Goal: Task Accomplishment & Management: Manage account settings

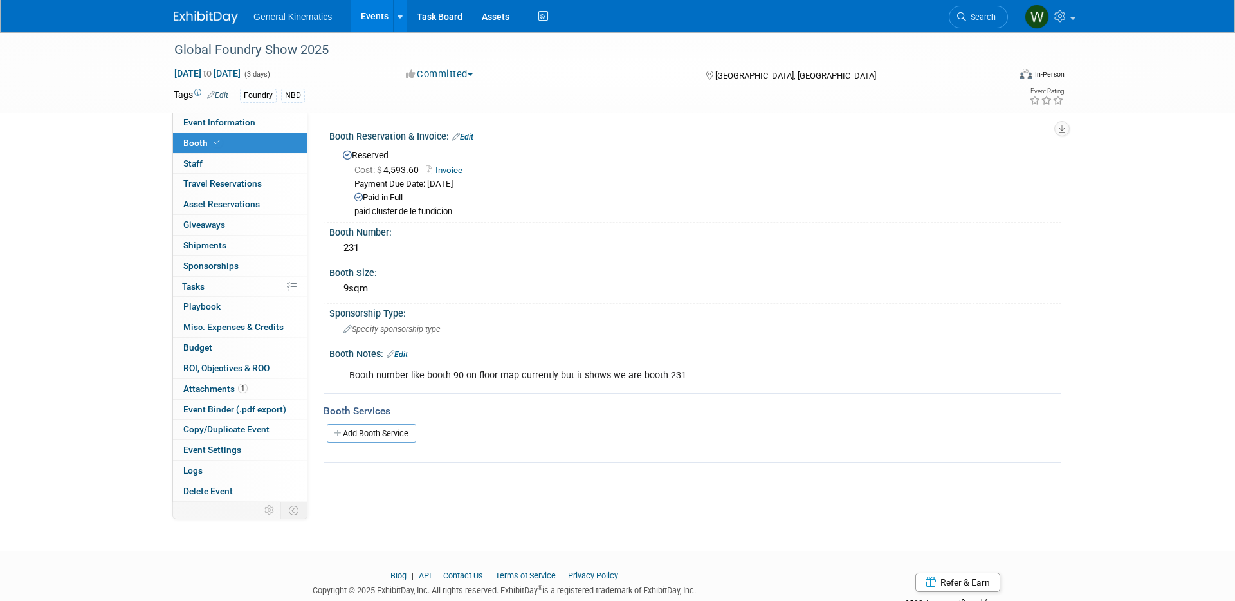
click at [196, 15] on img at bounding box center [206, 17] width 64 height 13
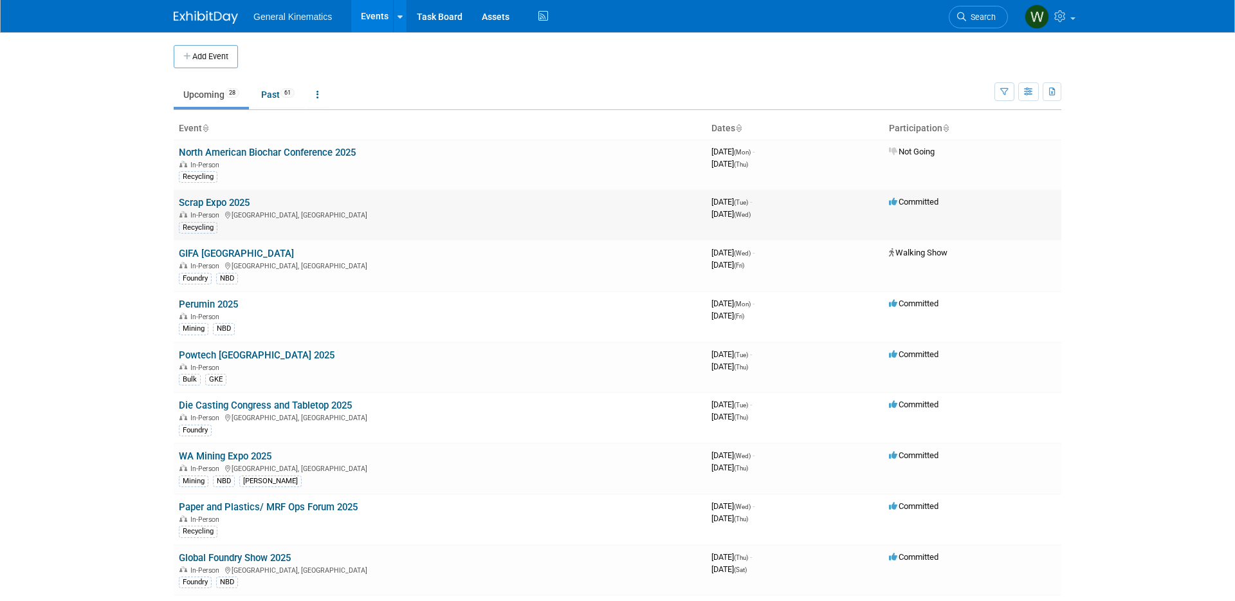
click at [219, 205] on link "Scrap Expo 2025" at bounding box center [214, 203] width 71 height 12
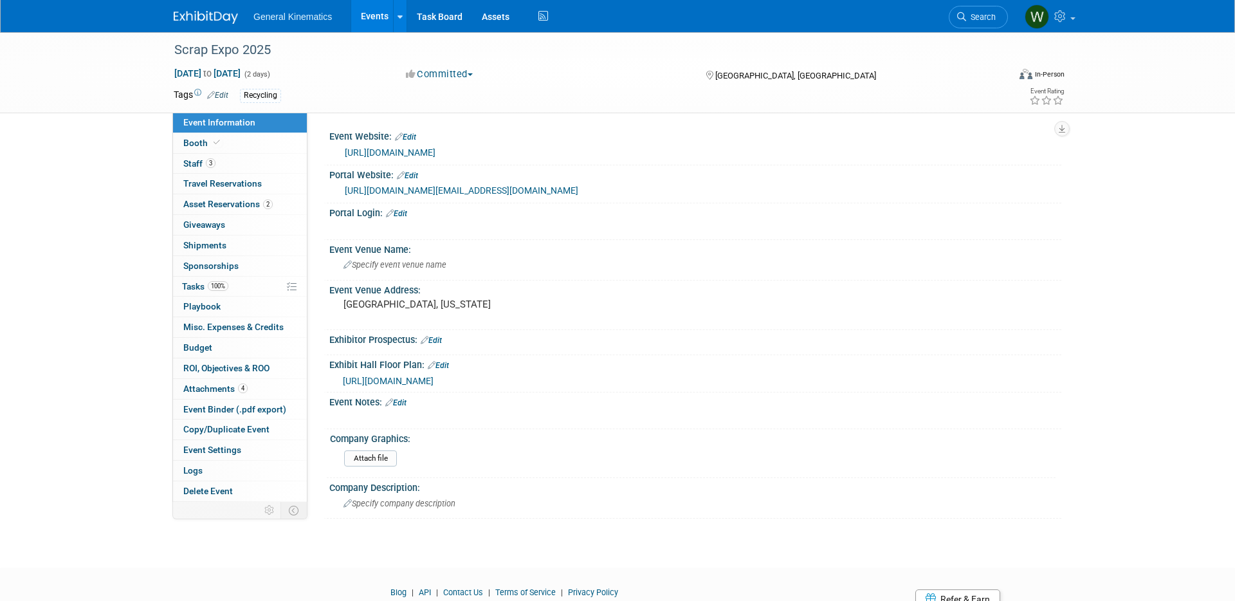
click at [387, 196] on link "https://exhibitors.cvent.com/login?email=wswanson%40generalkinematics.com&retur…" at bounding box center [461, 190] width 233 height 10
click at [433, 386] on span "https://giemedia.expocad.com/Events/25scrap/index.html" at bounding box center [388, 381] width 91 height 10
click at [413, 269] on span "Specify event venue name" at bounding box center [394, 265] width 103 height 10
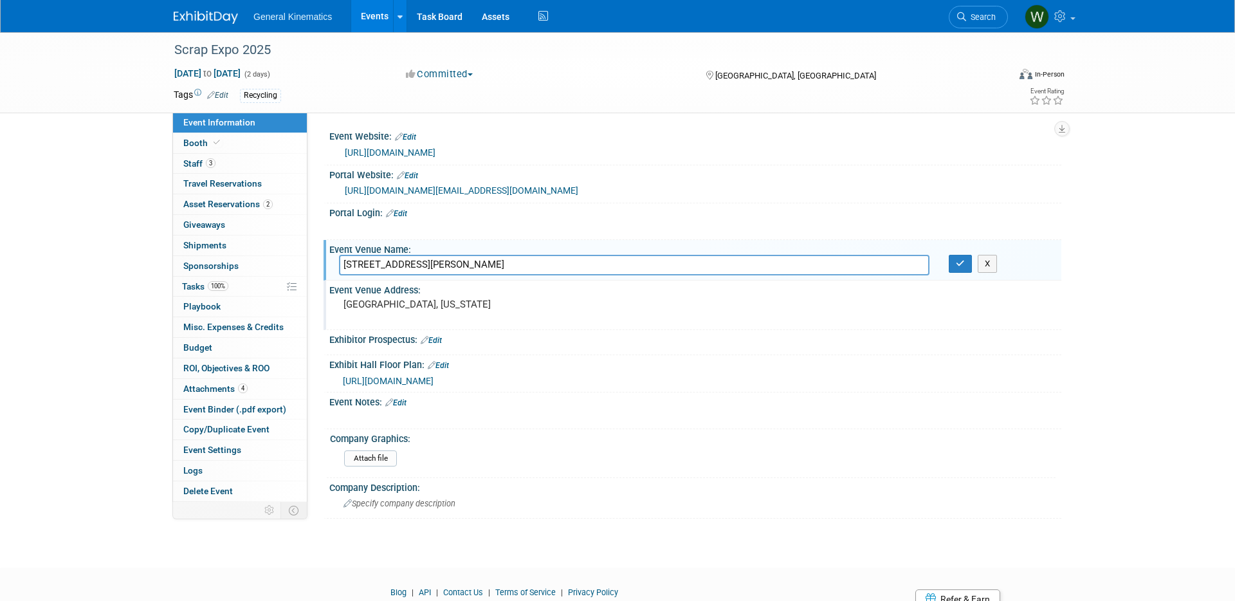
type input "937 Phillips Lane Louisville, KY 40209"
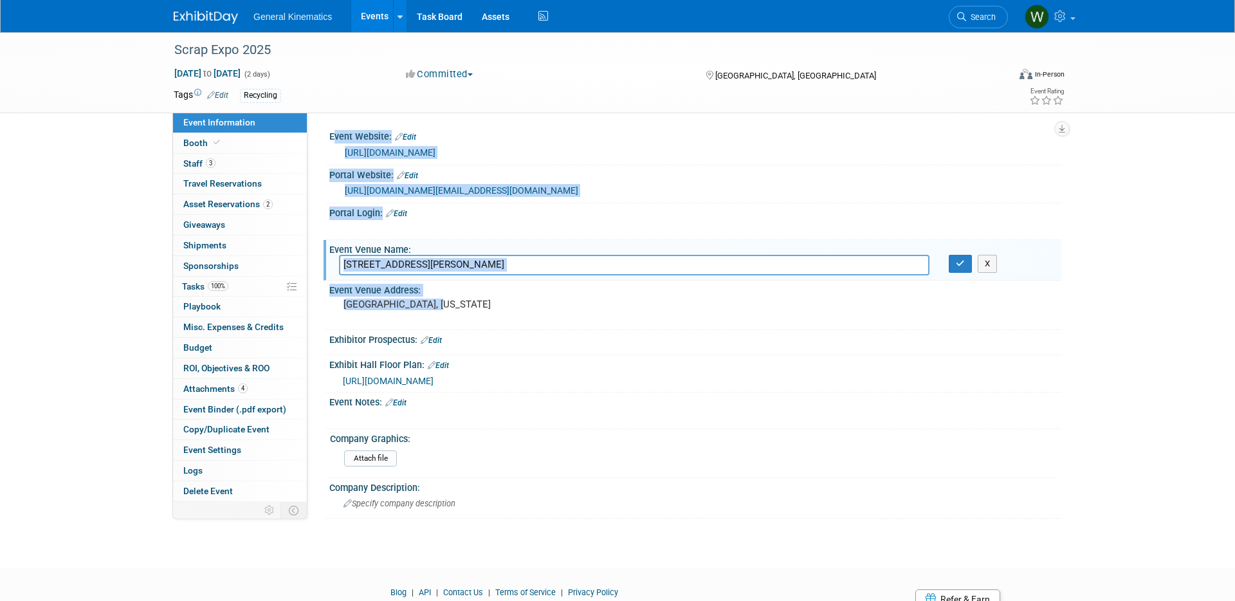
drag, startPoint x: 442, startPoint y: 315, endPoint x: 314, endPoint y: 314, distance: 128.6
click at [310, 313] on div "Event Website: Edit https://www.scrapexpo.net/ Portal Website: Edit https://exh…" at bounding box center [684, 307] width 754 height 389
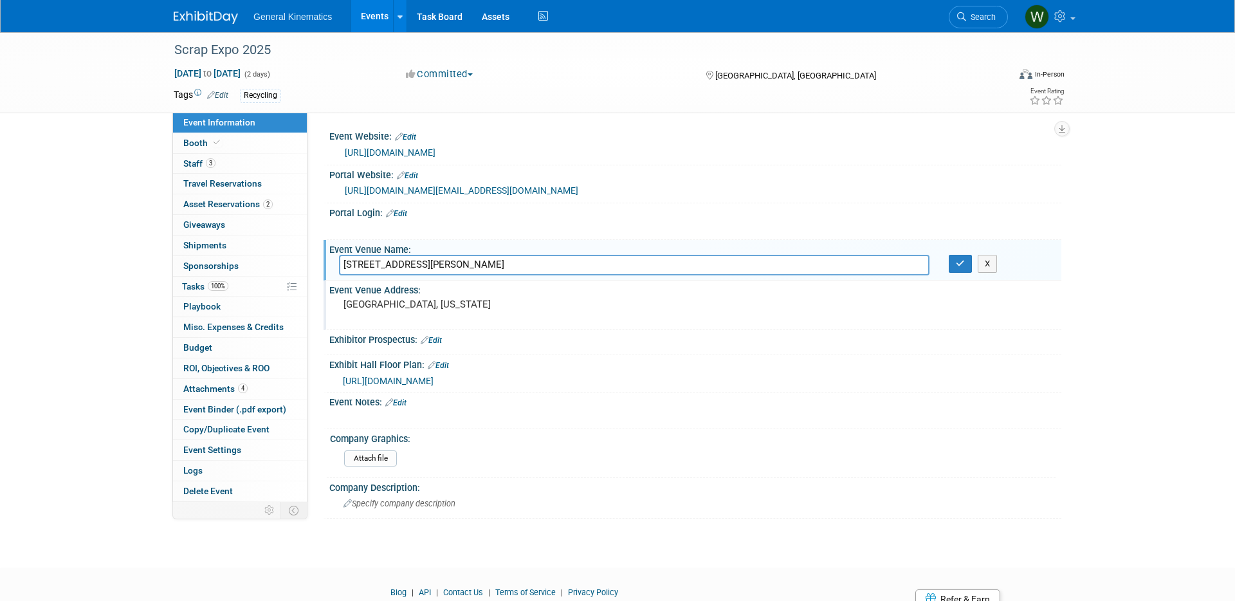
click at [406, 325] on div "Louisville, Kentucky" at bounding box center [482, 310] width 286 height 30
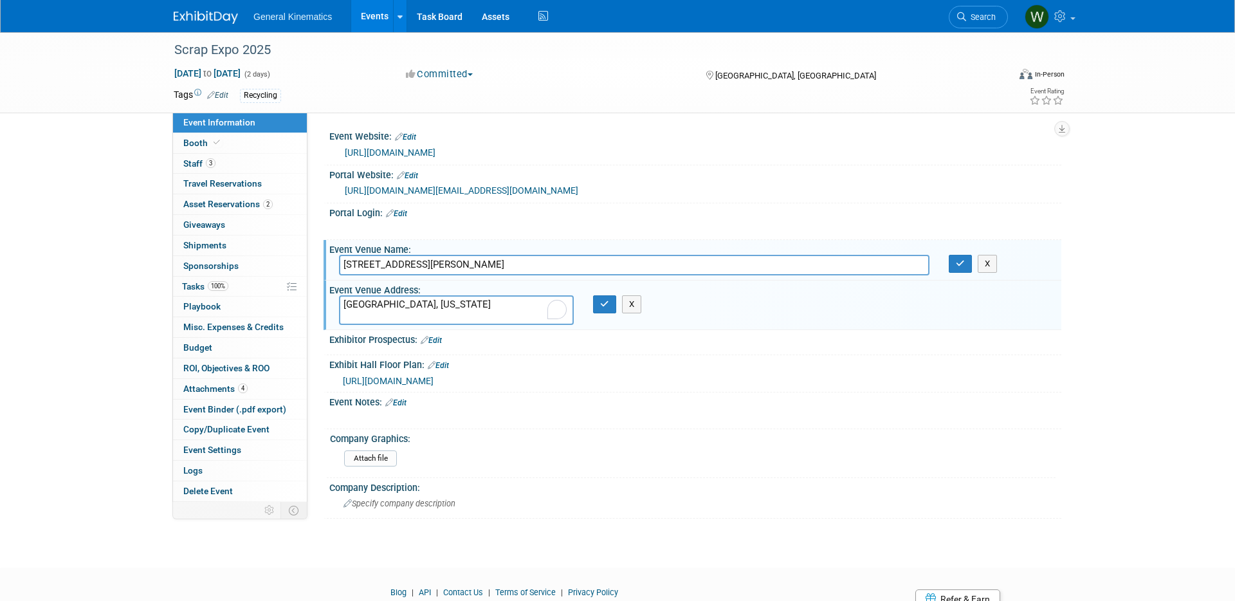
click at [423, 325] on textarea "Louisville, Kentucky" at bounding box center [456, 310] width 235 height 30
drag, startPoint x: 436, startPoint y: 319, endPoint x: 331, endPoint y: 317, distance: 105.5
click at [331, 317] on div "Louisville, Kentucky" at bounding box center [456, 310] width 254 height 30
type textarea "937 Phillips Lane Louisville, KY 40209"
click at [603, 313] on button "button" at bounding box center [604, 304] width 23 height 18
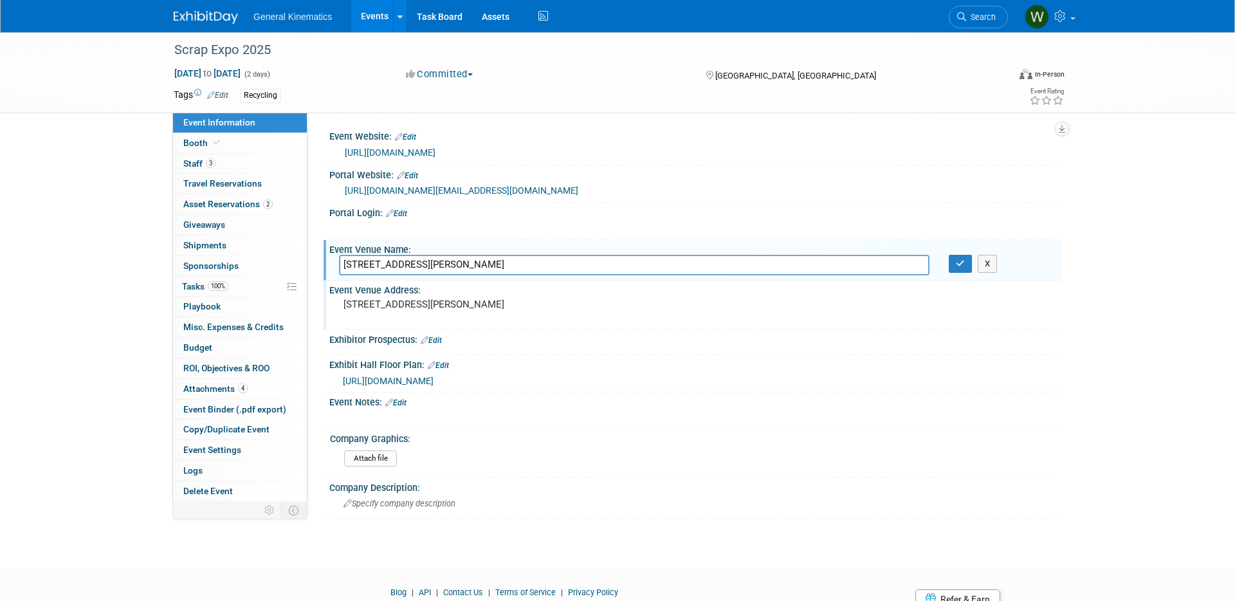
drag, startPoint x: 517, startPoint y: 278, endPoint x: 309, endPoint y: 272, distance: 207.8
click at [309, 273] on div "Event Website: Edit https://www.scrapexpo.net/ Portal Website: Edit https://exh…" at bounding box center [684, 307] width 754 height 389
paste input "[US_STATE][GEOGRAPHIC_DATA]"
type input "[US_STATE][GEOGRAPHIC_DATA]"
drag, startPoint x: 958, startPoint y: 280, endPoint x: 940, endPoint y: 275, distance: 19.5
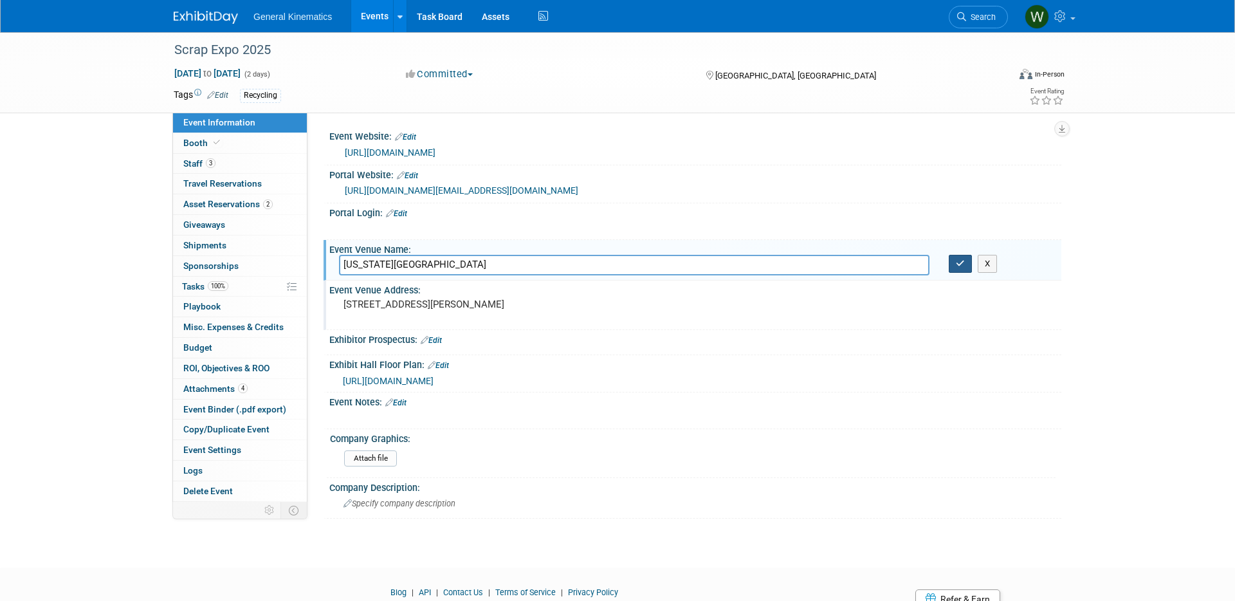
click at [958, 273] on button "button" at bounding box center [960, 264] width 23 height 18
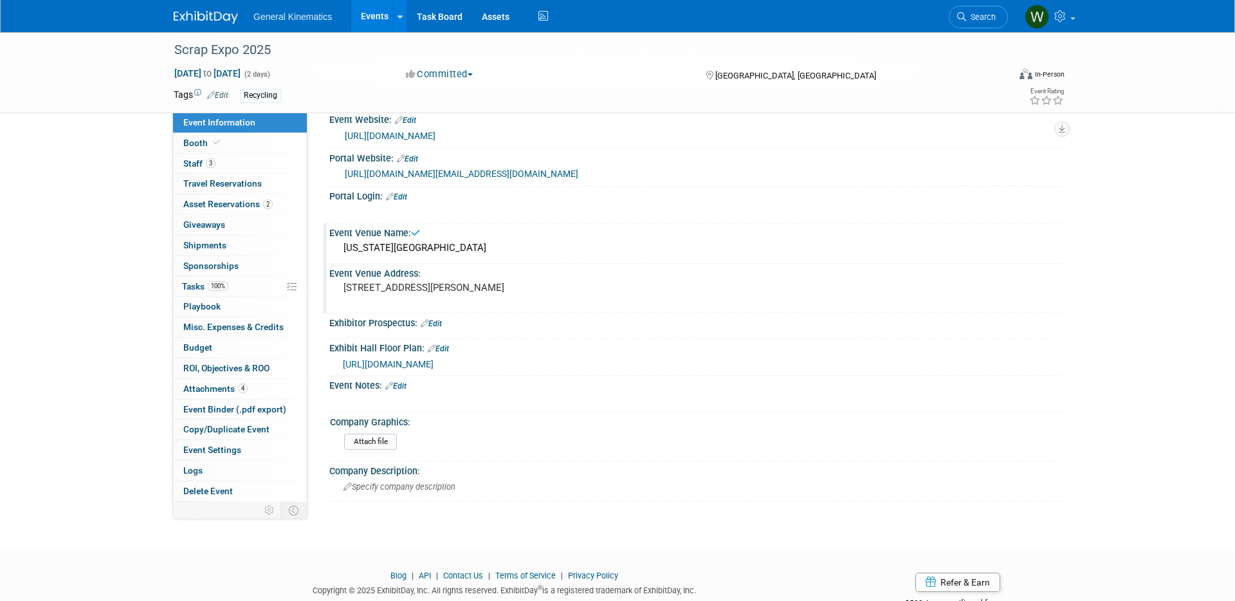
scroll to position [25, 0]
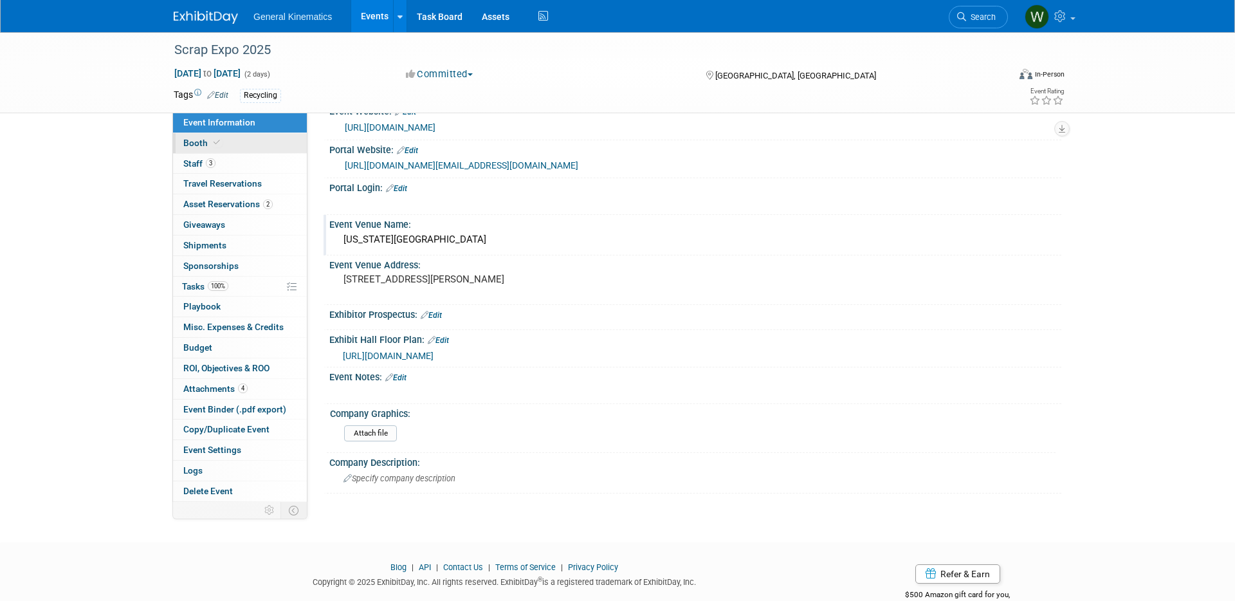
click at [250, 141] on link "Booth" at bounding box center [240, 143] width 134 height 20
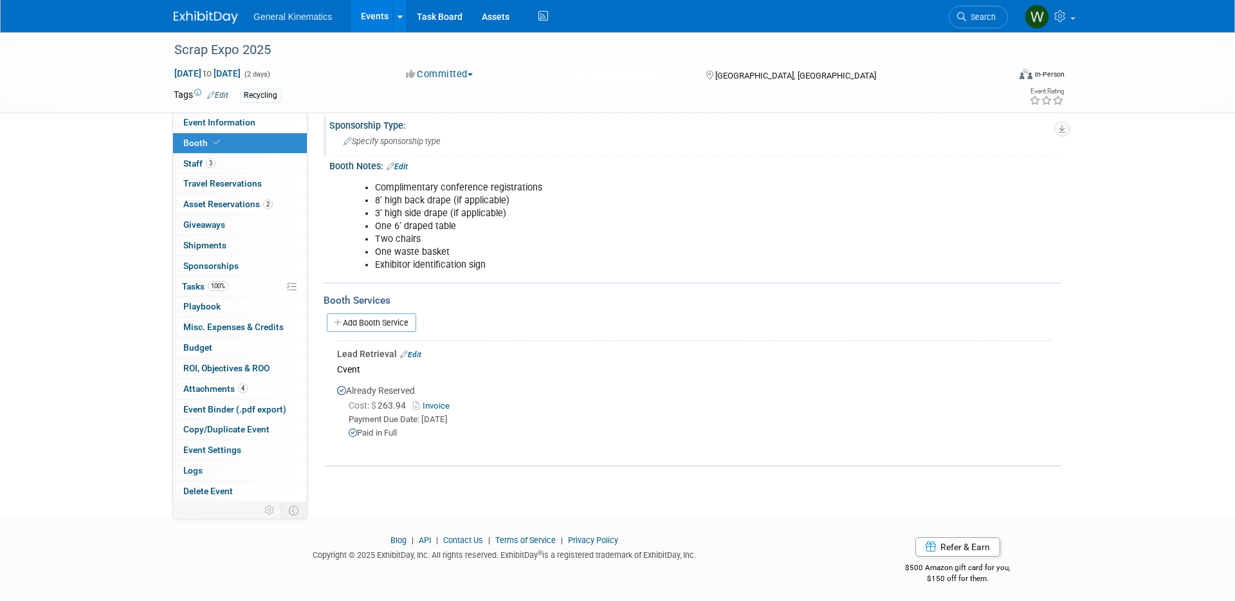
scroll to position [178, 0]
click at [349, 316] on link "Add Booth Service" at bounding box center [371, 318] width 89 height 19
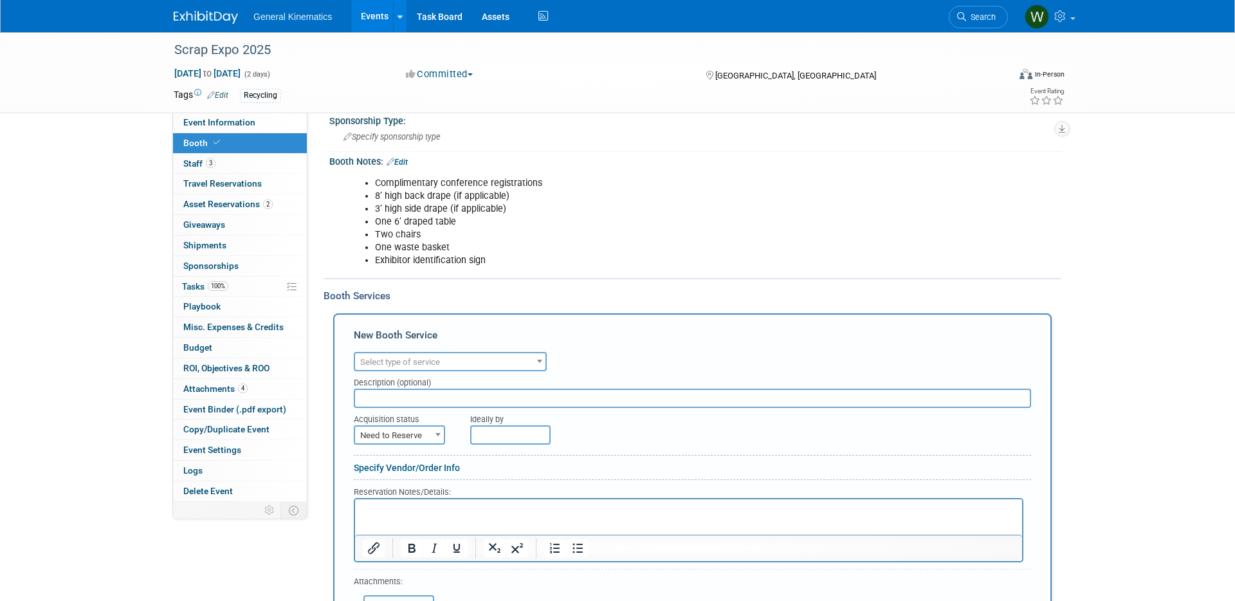
scroll to position [0, 0]
click at [490, 363] on span "Select type of service" at bounding box center [450, 362] width 190 height 18
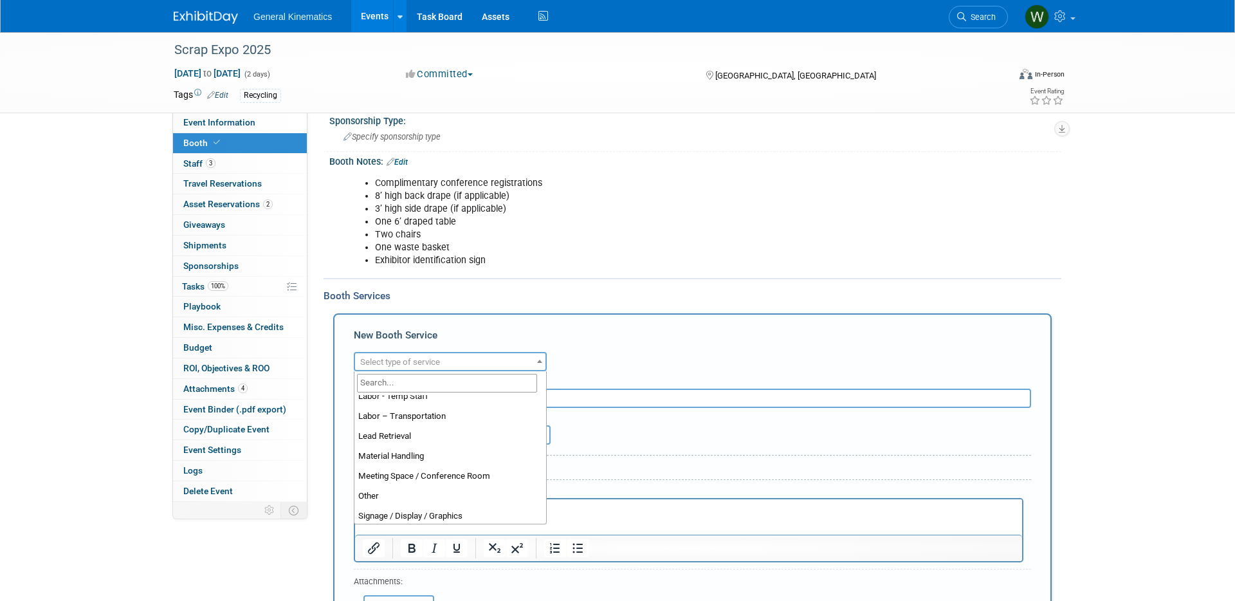
scroll to position [249, 0]
select select "10"
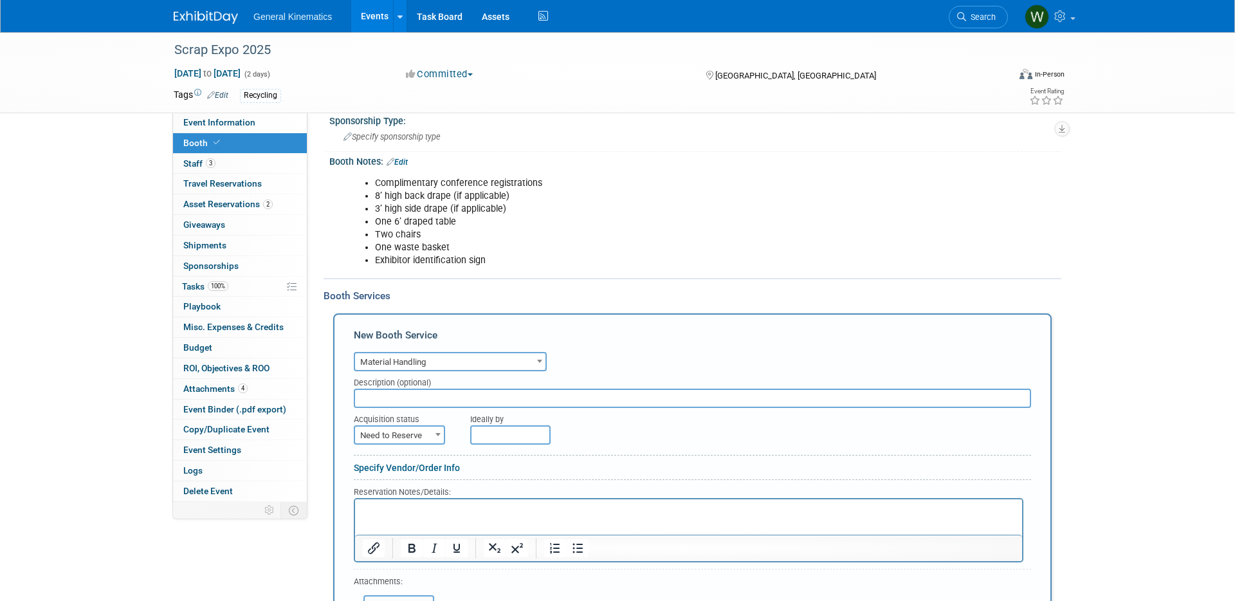
click at [408, 401] on input "text" at bounding box center [692, 397] width 677 height 19
type input "Advanced Warehouse"
click at [420, 429] on span "Need to Reserve" at bounding box center [399, 435] width 89 height 18
select select "2"
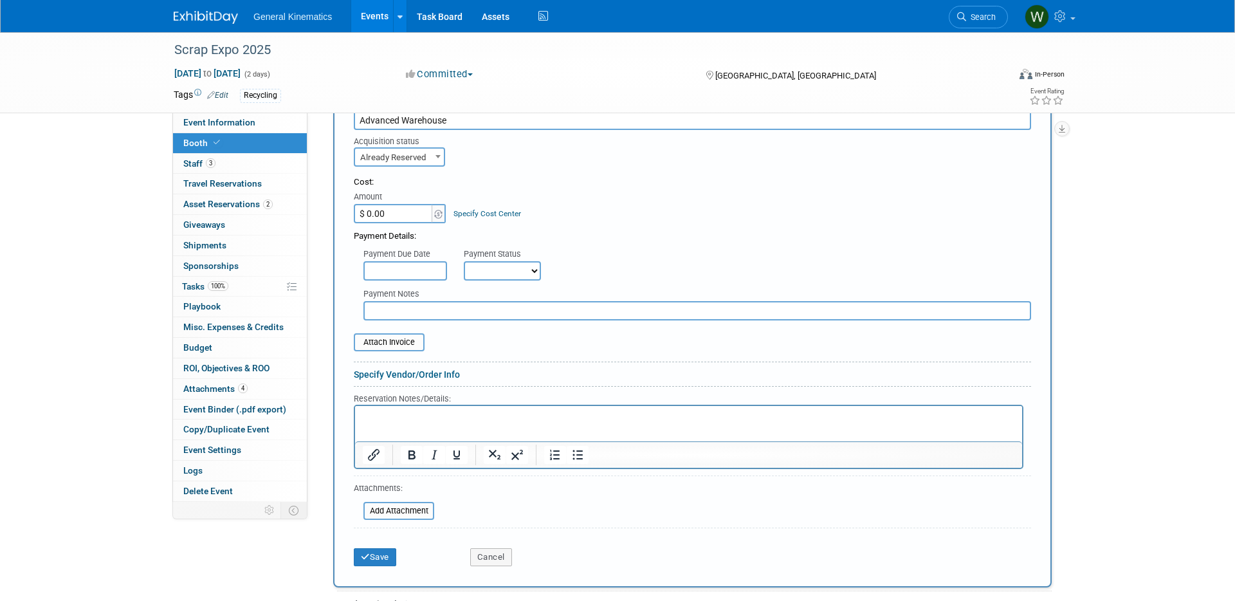
scroll to position [470, 0]
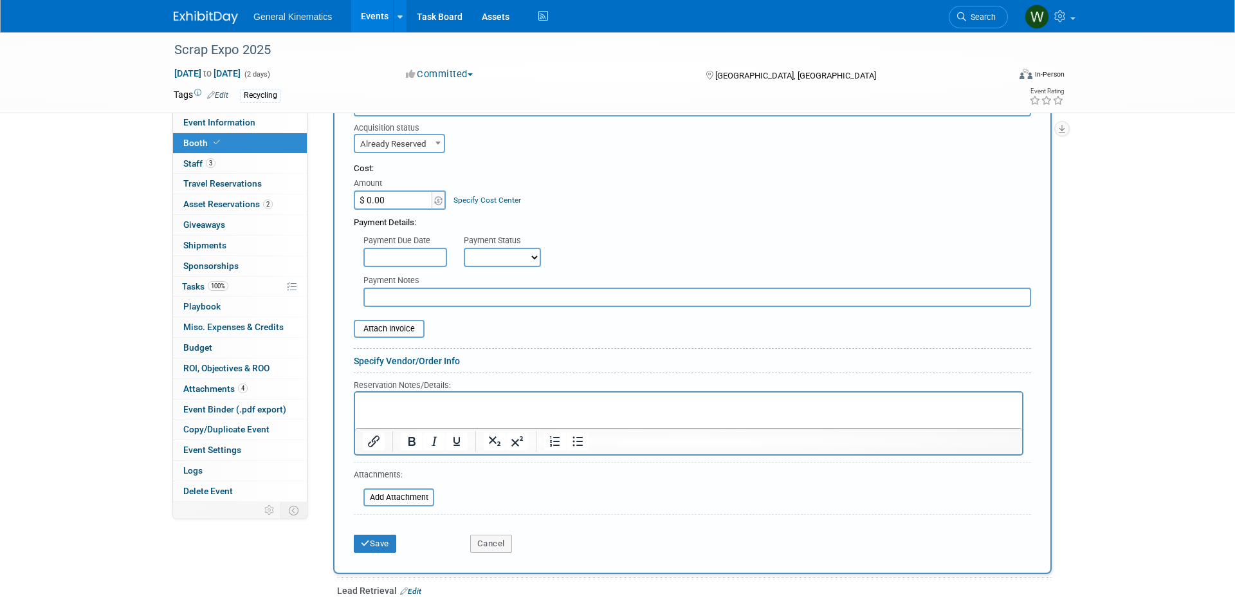
click at [374, 532] on div "Save" at bounding box center [402, 539] width 116 height 26
click at [367, 545] on icon "submit" at bounding box center [365, 543] width 9 height 8
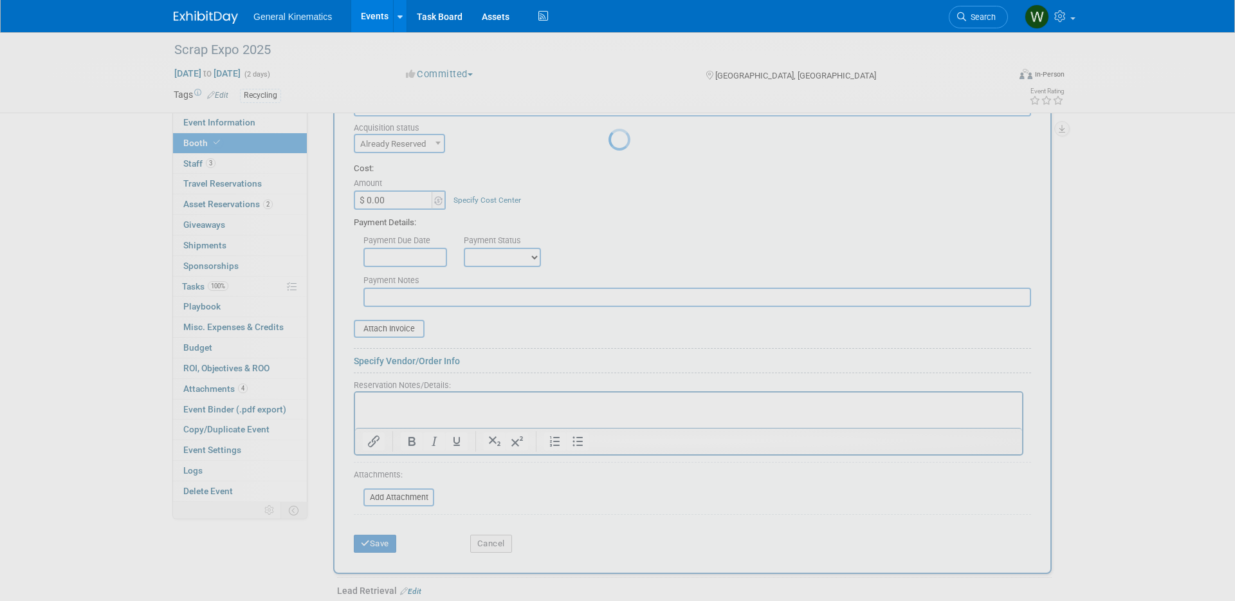
scroll to position [266, 0]
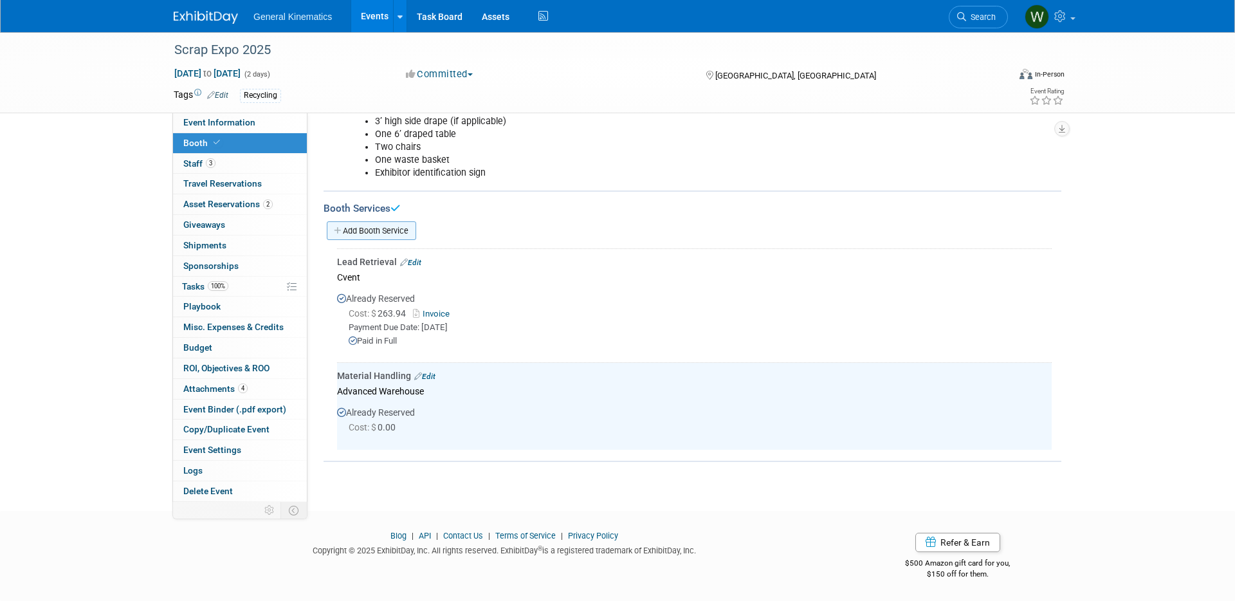
click at [384, 232] on link "Add Booth Service" at bounding box center [371, 230] width 89 height 19
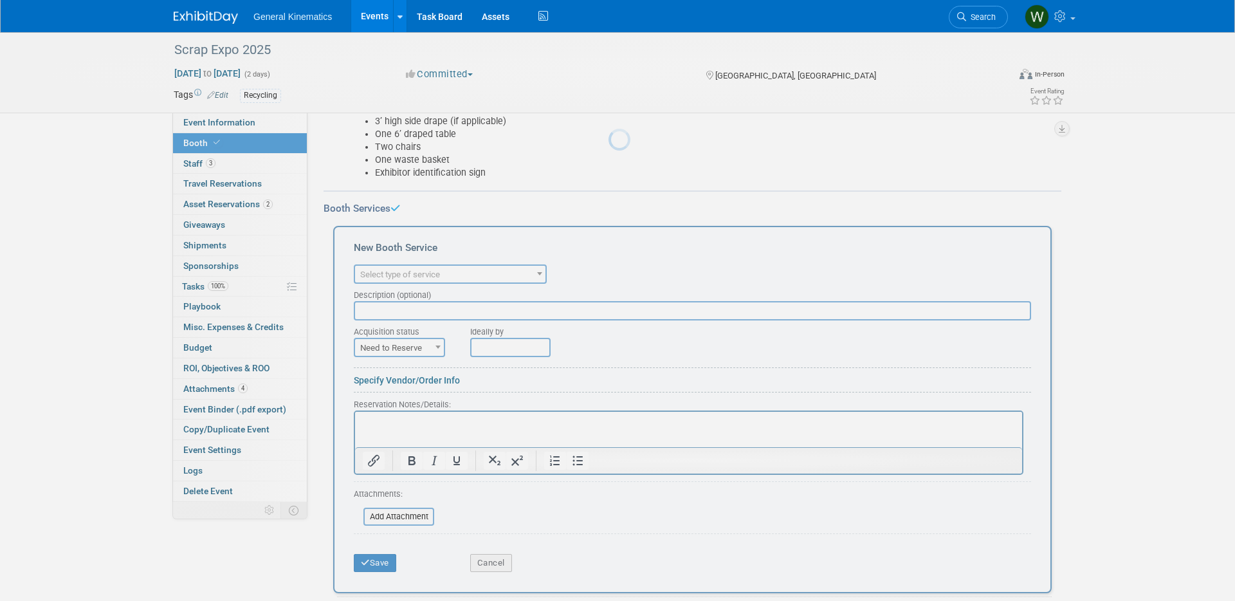
scroll to position [0, 0]
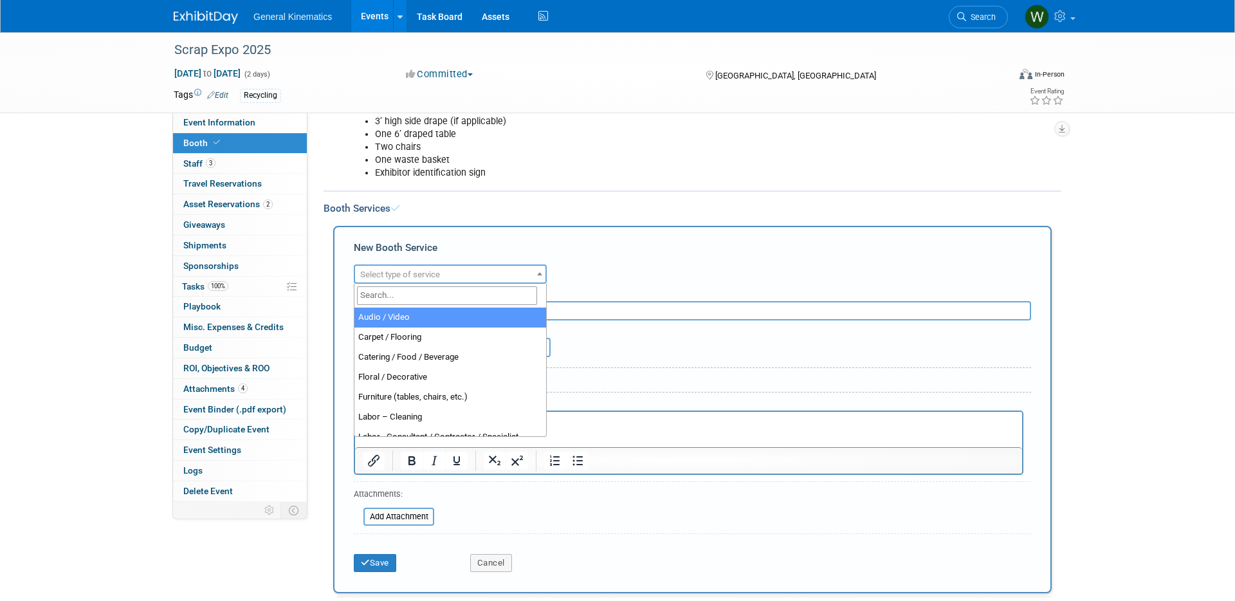
click at [414, 270] on span "Select type of service" at bounding box center [400, 274] width 80 height 10
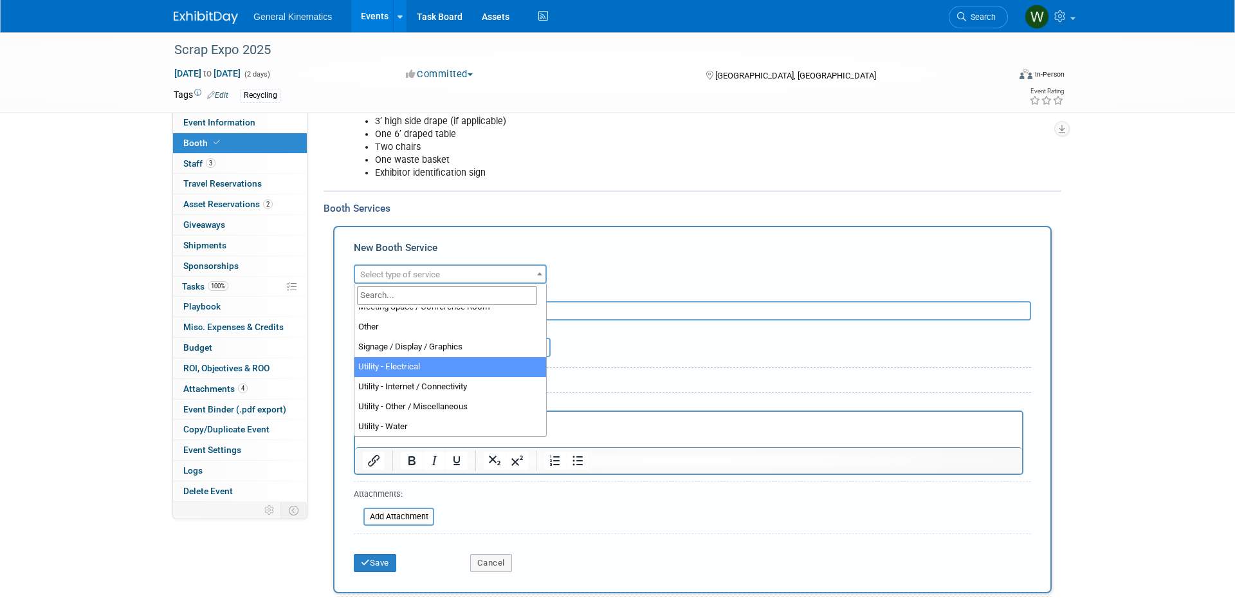
select select "8"
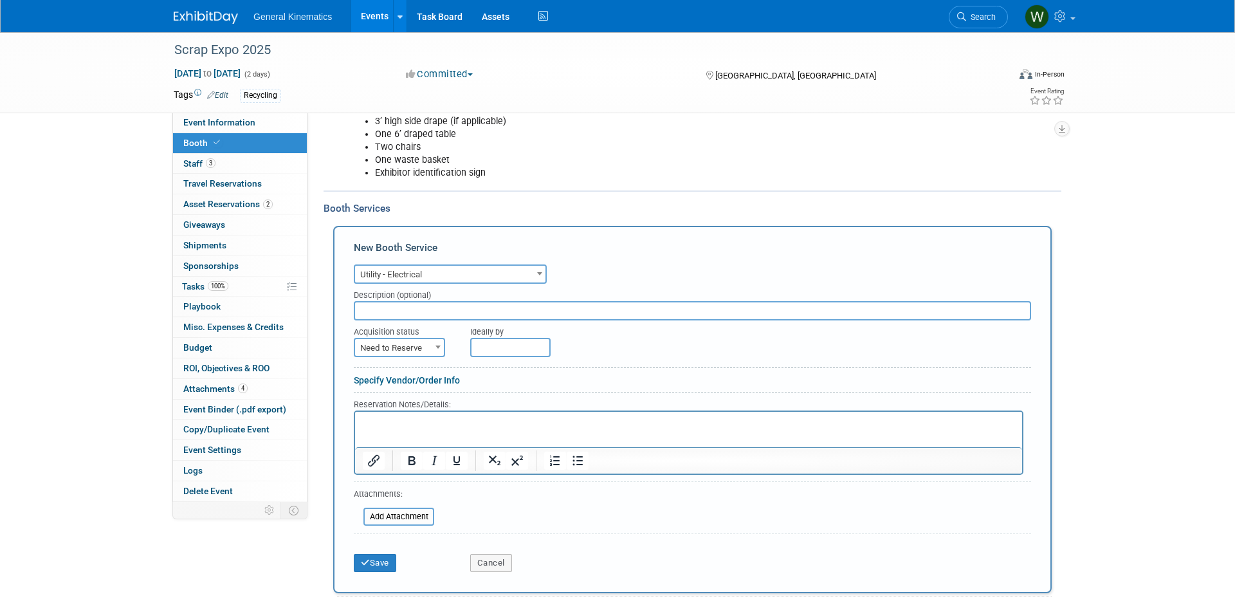
click at [414, 315] on input "text" at bounding box center [692, 310] width 677 height 19
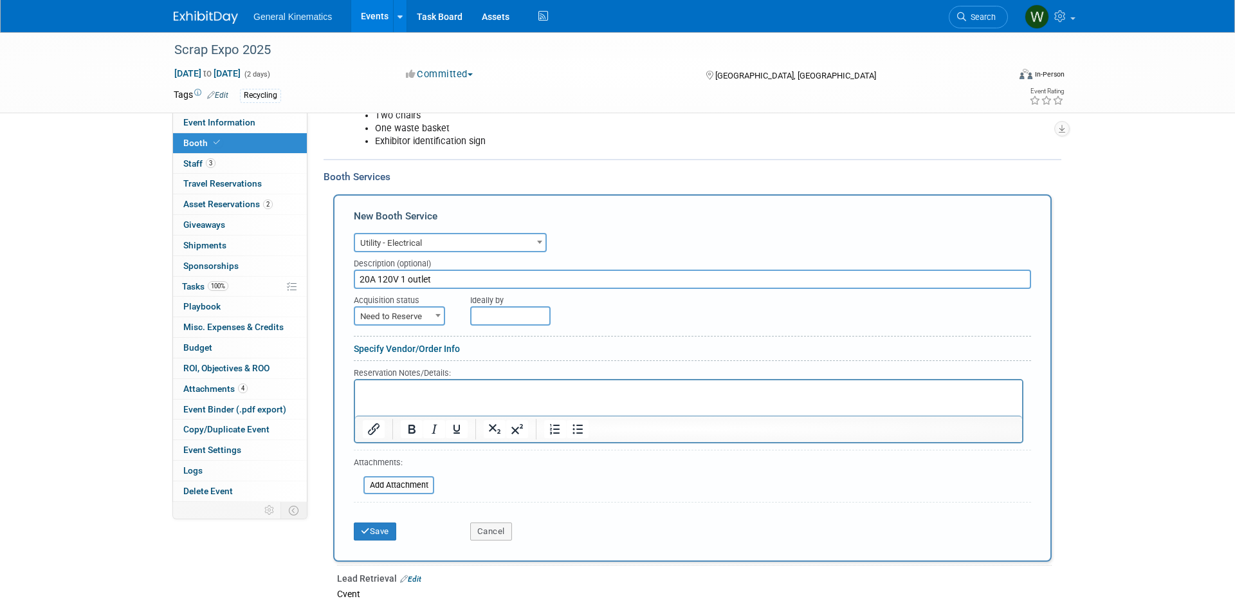
scroll to position [303, 0]
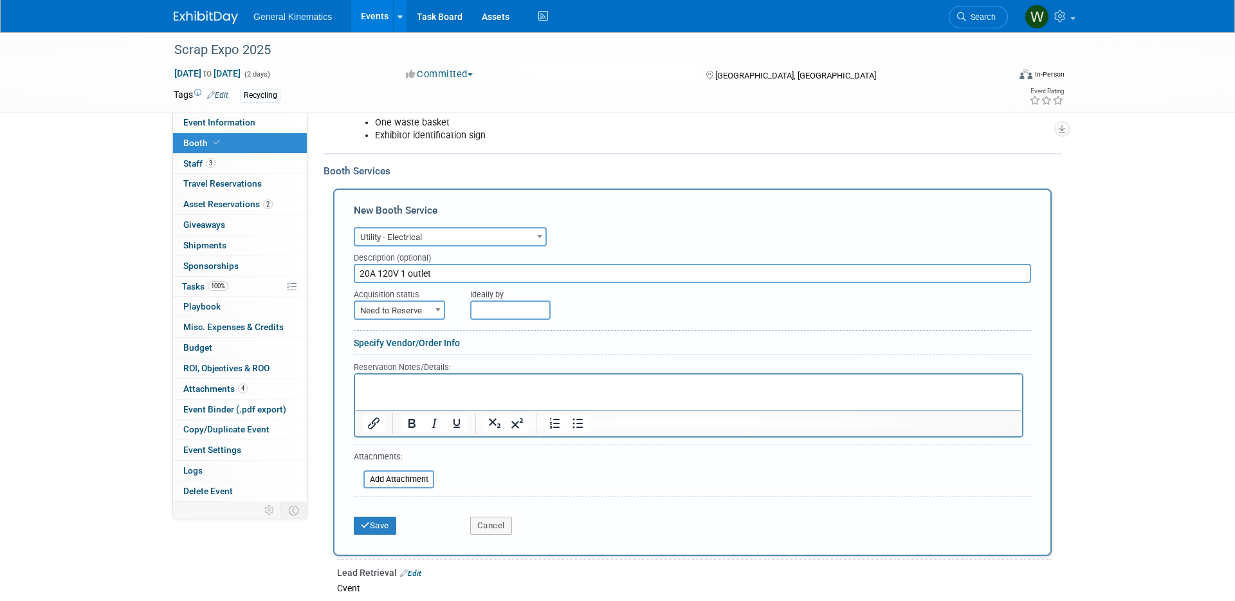
type input "20A 120V 1 outlet"
click at [406, 316] on span "Need to Reserve" at bounding box center [399, 311] width 89 height 18
select select "2"
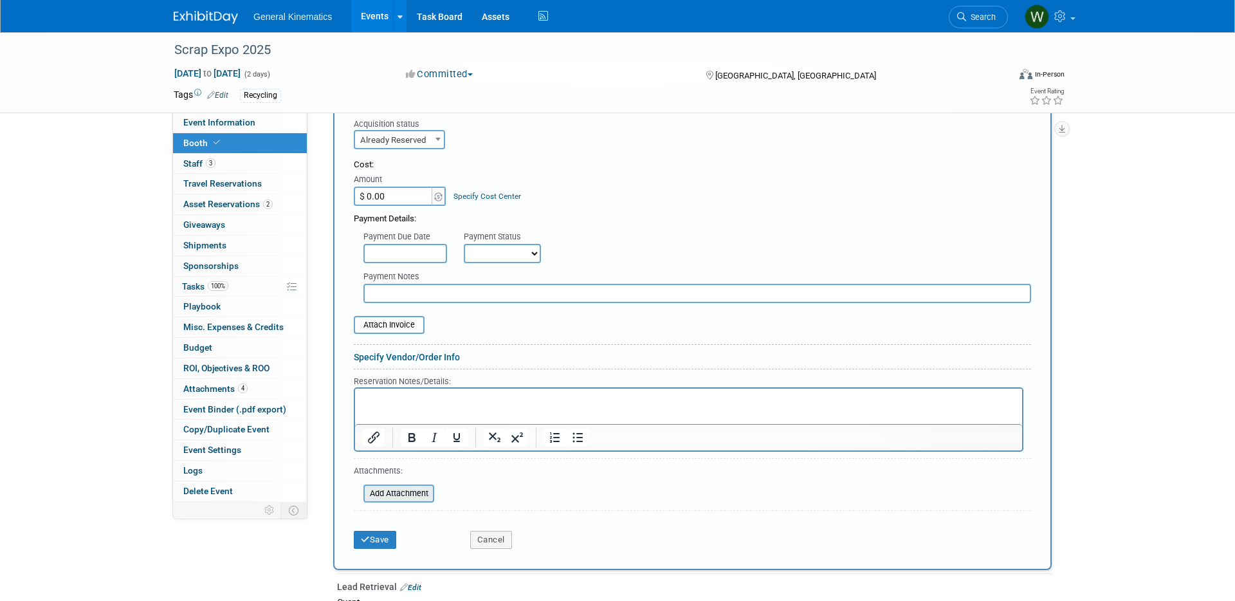
scroll to position [478, 0]
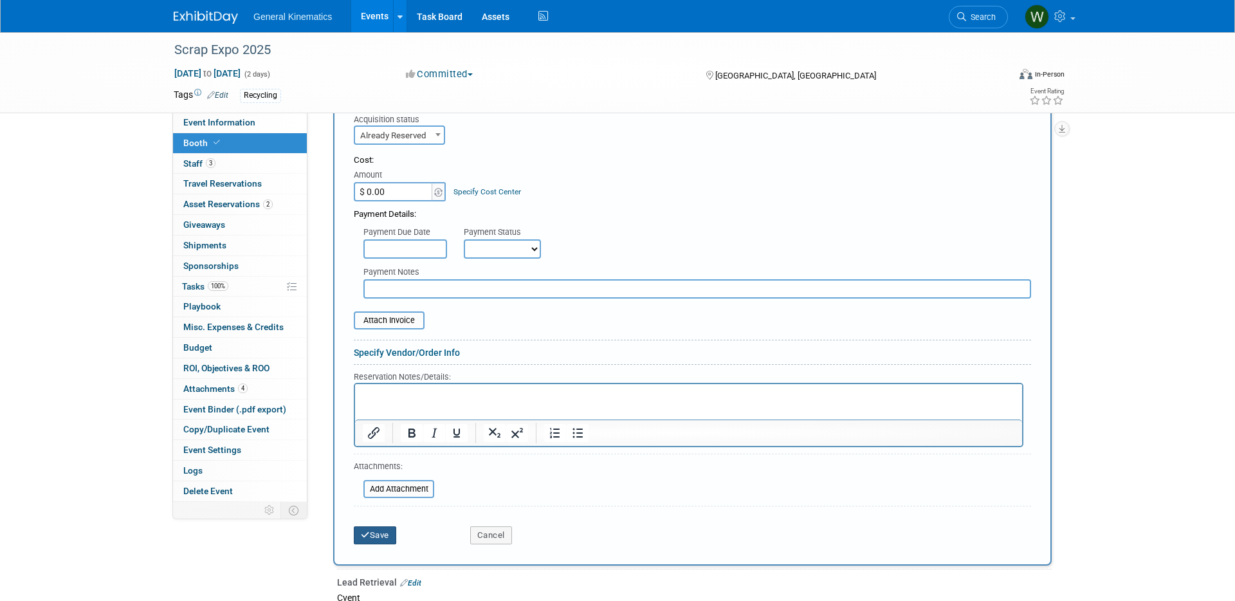
drag, startPoint x: 378, startPoint y: 538, endPoint x: 394, endPoint y: 529, distance: 18.1
click at [378, 538] on button "Save" at bounding box center [375, 535] width 42 height 18
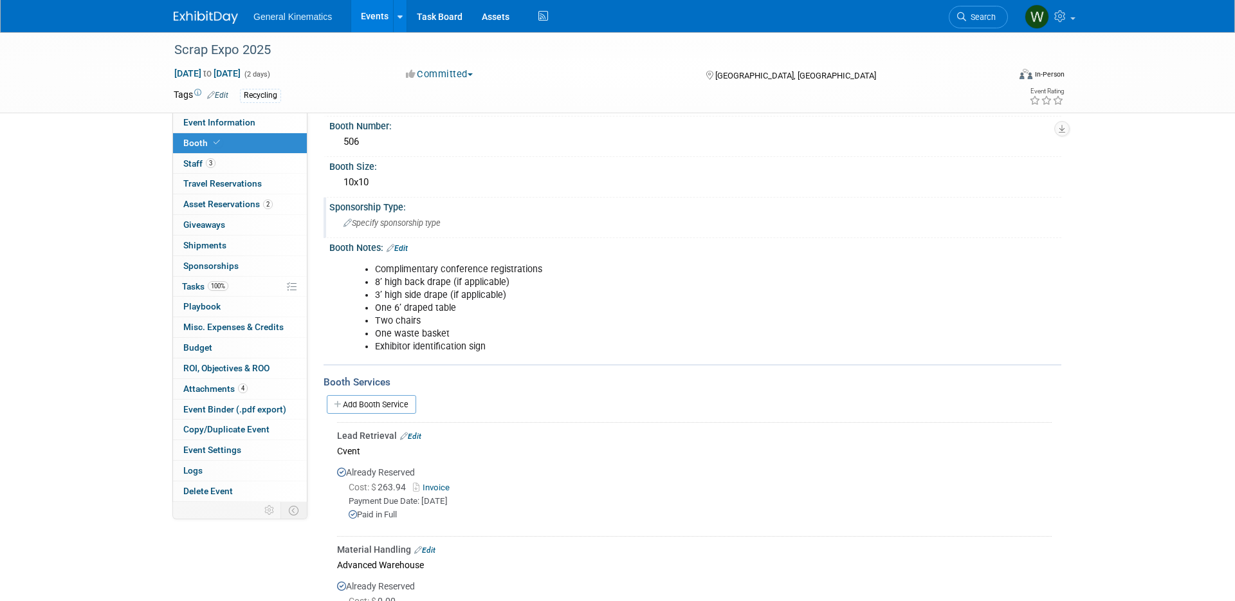
scroll to position [0, 0]
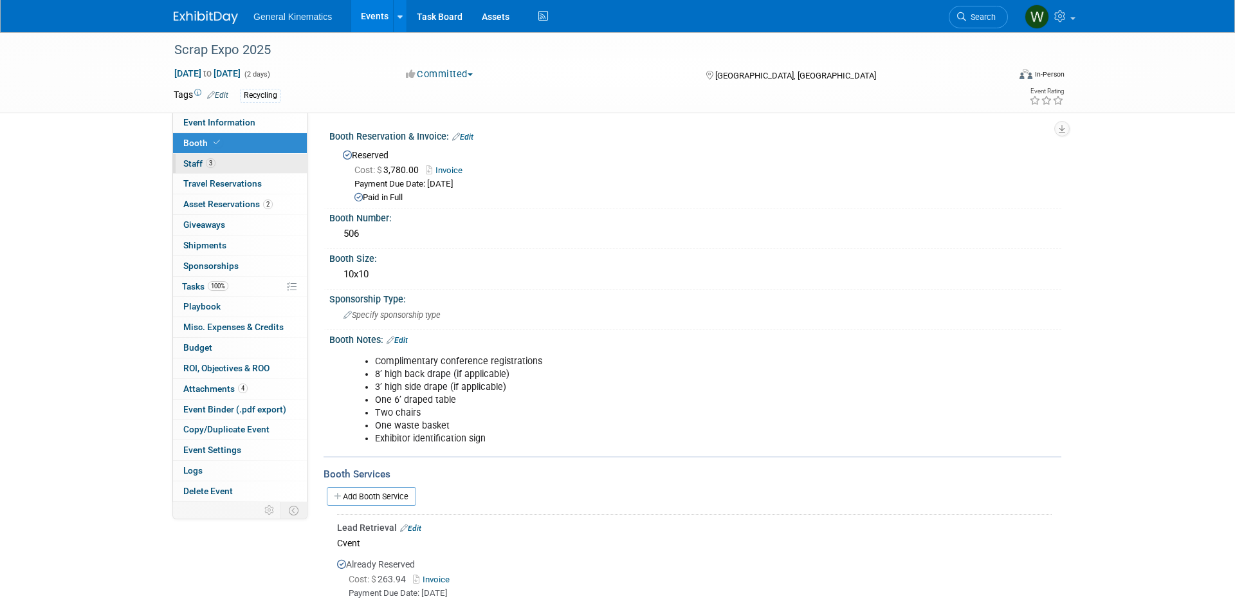
click at [250, 166] on link "3 Staff 3" at bounding box center [240, 164] width 134 height 20
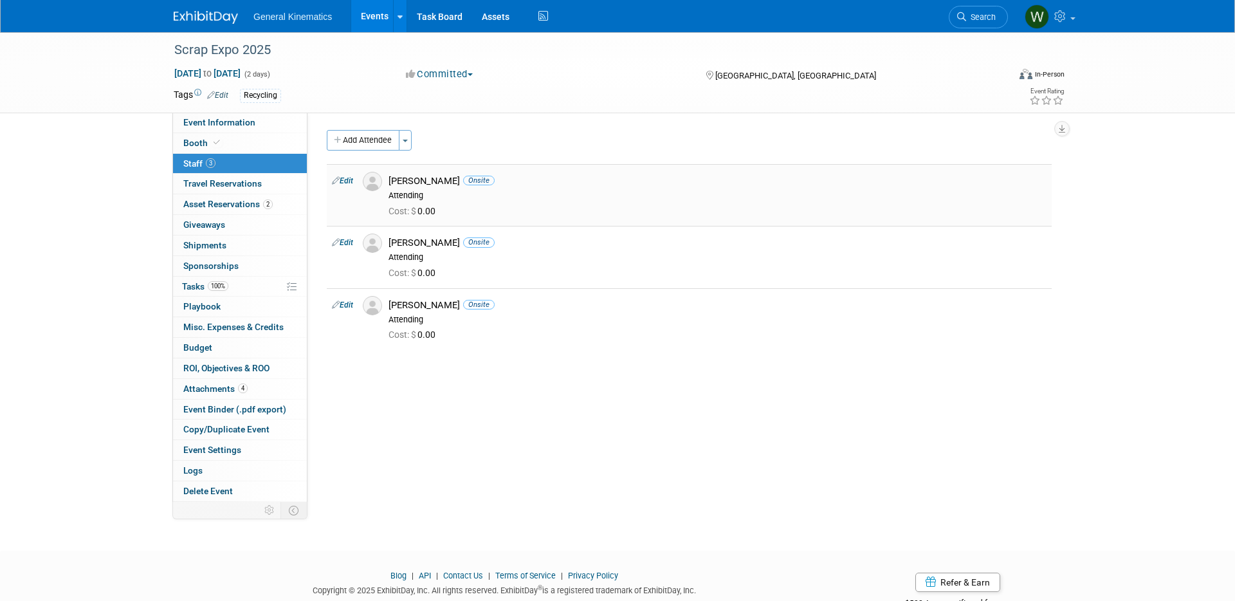
click at [346, 178] on link "Edit" at bounding box center [342, 180] width 21 height 9
select select "c7971f36-d38c-4008-8df8-a89ebeadeec8"
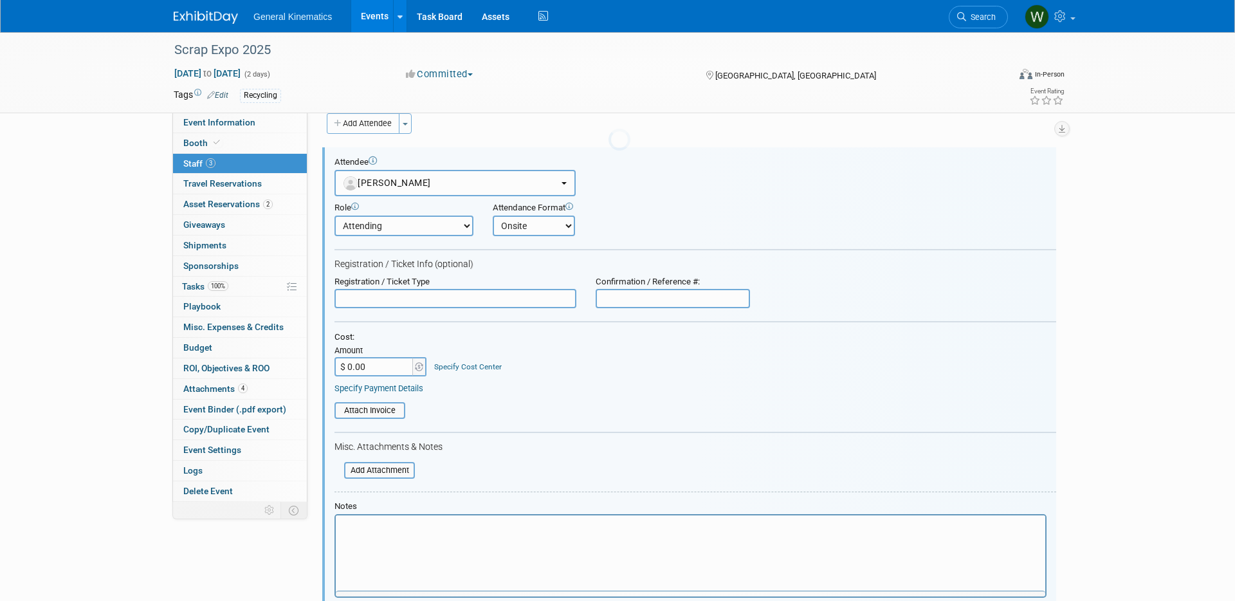
scroll to position [18, 0]
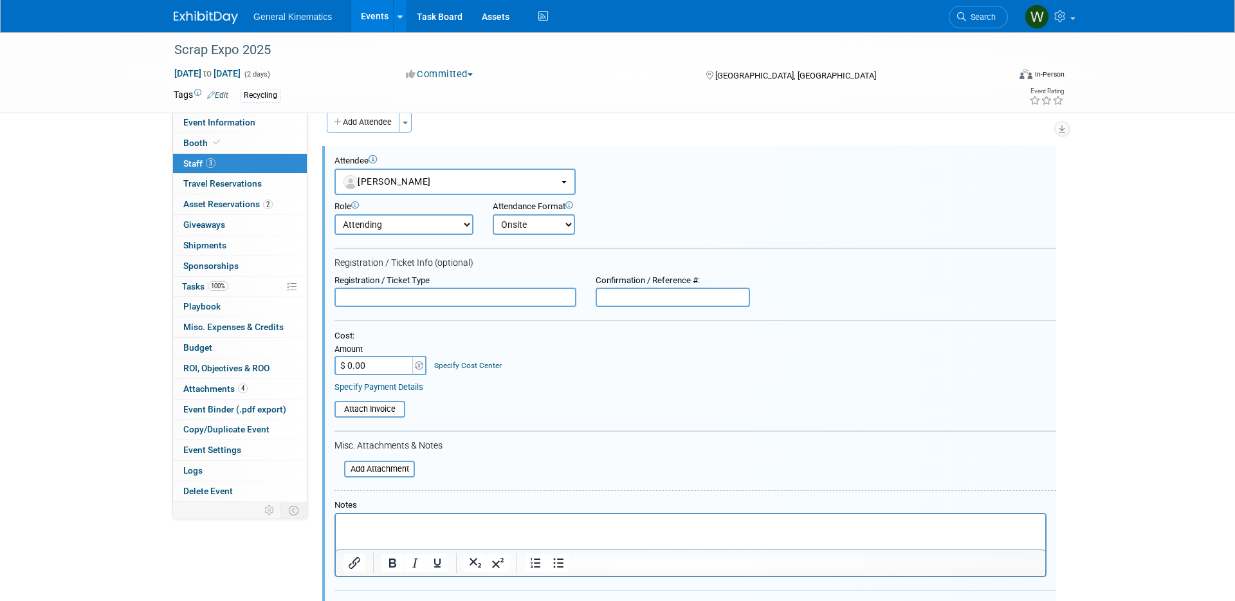
click at [396, 299] on input "text" at bounding box center [455, 296] width 242 height 19
click at [663, 298] on input "text" at bounding box center [673, 296] width 154 height 19
paste input "RRNQXXFSCST"
type input "RRNQXXFSCST"
click at [549, 298] on input "text" at bounding box center [455, 296] width 242 height 19
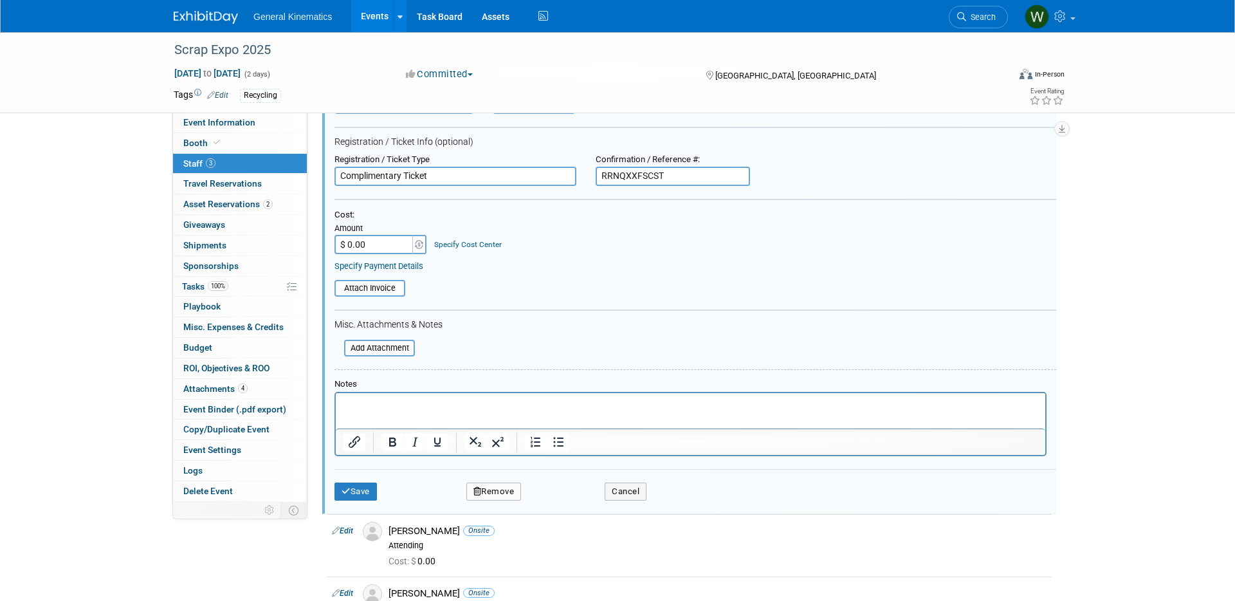
scroll to position [121, 0]
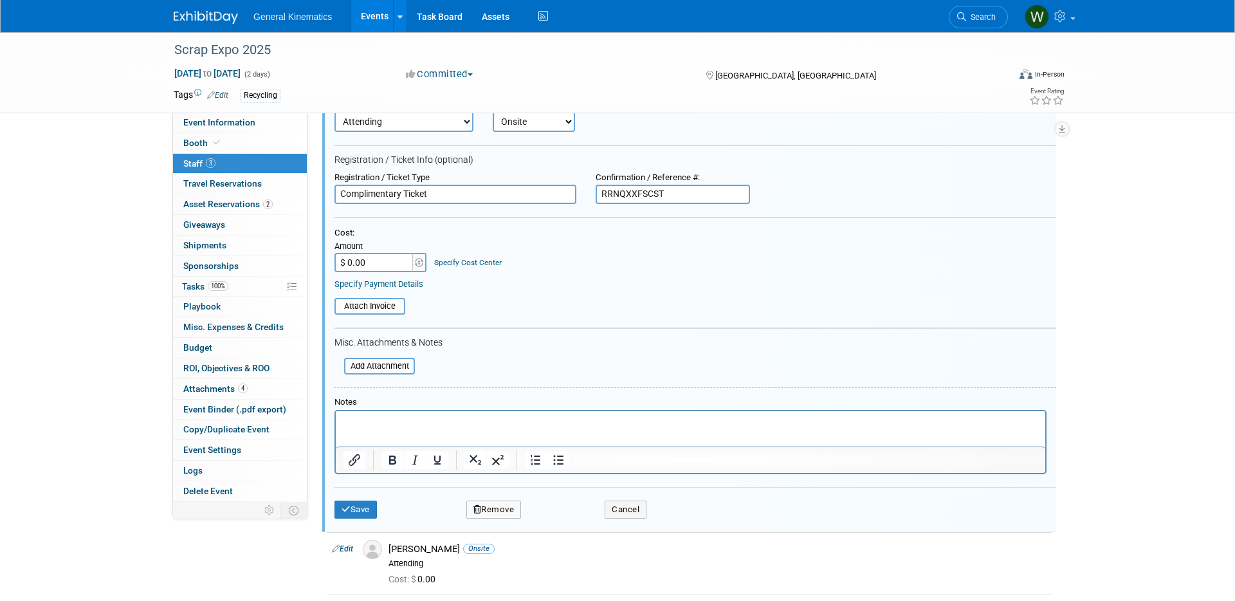
click at [412, 197] on input "Complimentary Ticket" at bounding box center [455, 194] width 242 height 19
click at [412, 196] on input "Complimentary Ticket" at bounding box center [455, 194] width 242 height 19
type input "Complimentary Exhibitor"
click at [361, 500] on button "Save" at bounding box center [355, 509] width 42 height 18
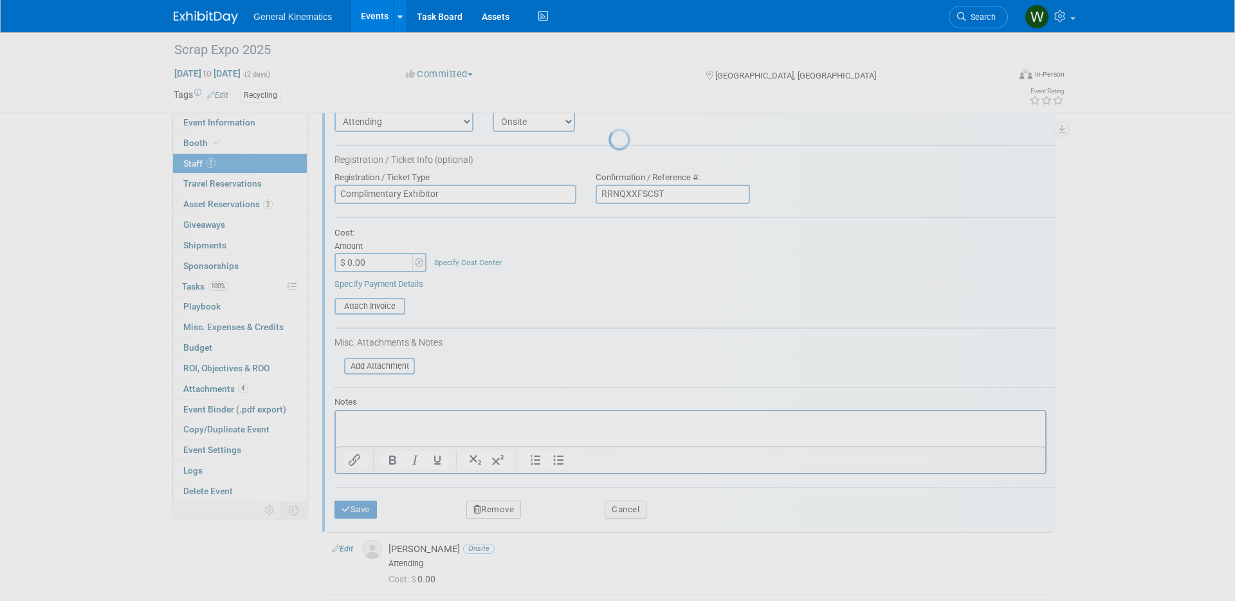
scroll to position [40, 0]
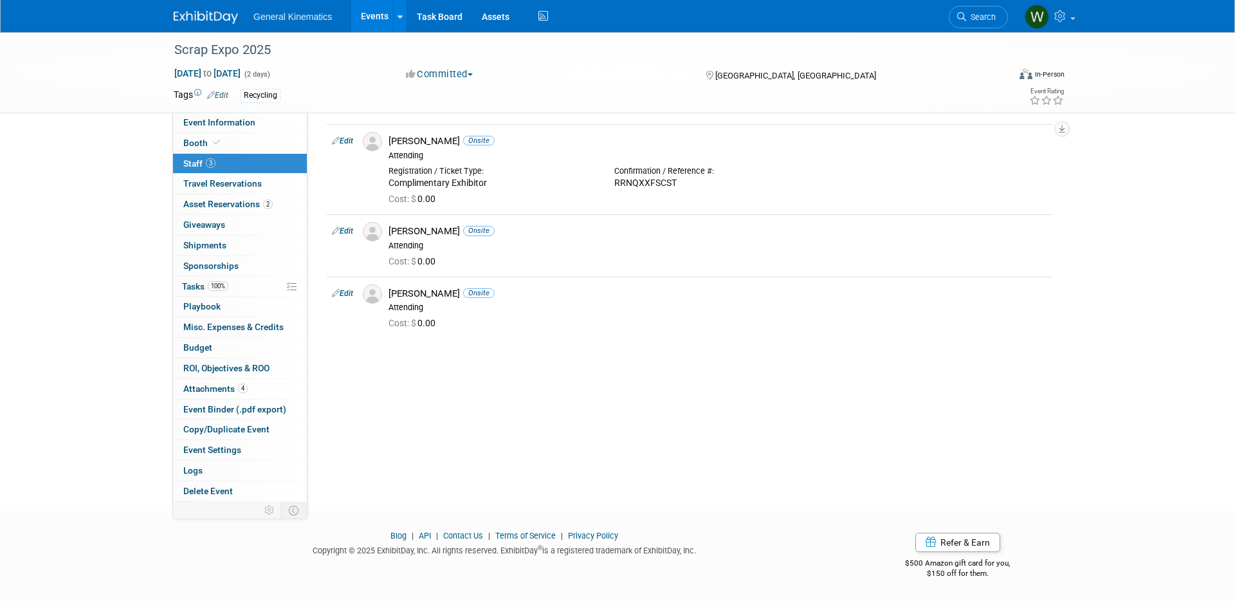
click at [347, 230] on link "Edit" at bounding box center [342, 230] width 21 height 9
select select "bd85398a-2727-4beb-8923-45d5360c7163"
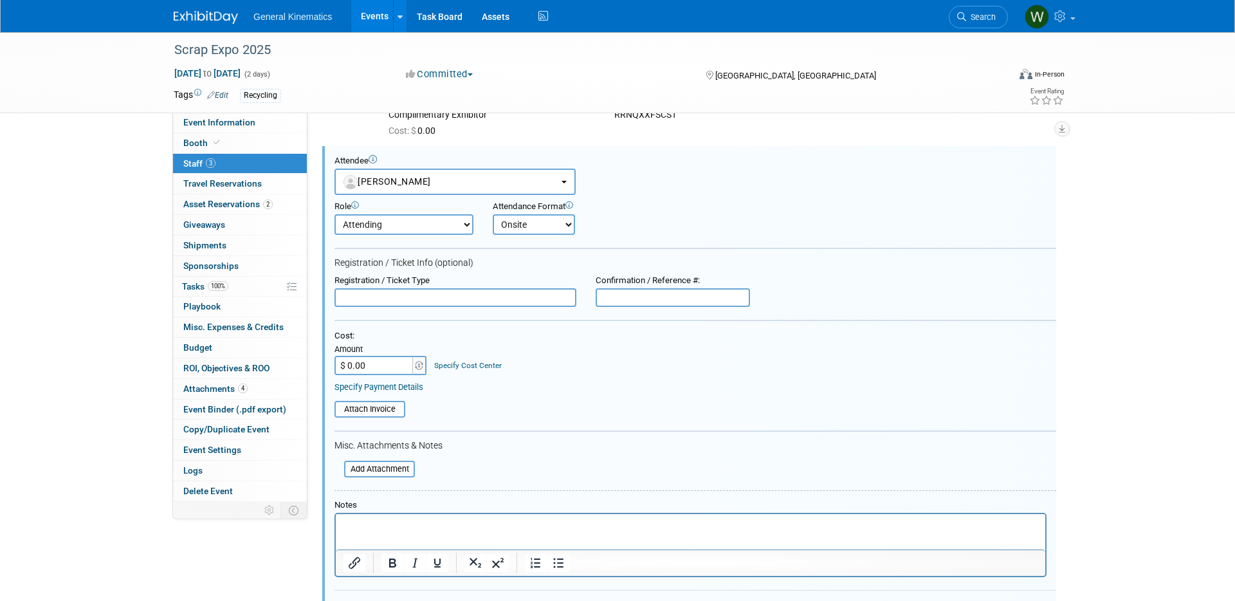
scroll to position [0, 0]
click at [622, 301] on input "text" at bounding box center [673, 297] width 154 height 19
paste input "8CNN5K5CCHR"
type input "8CNN5K5CCHR"
click at [511, 297] on input "text" at bounding box center [455, 297] width 242 height 19
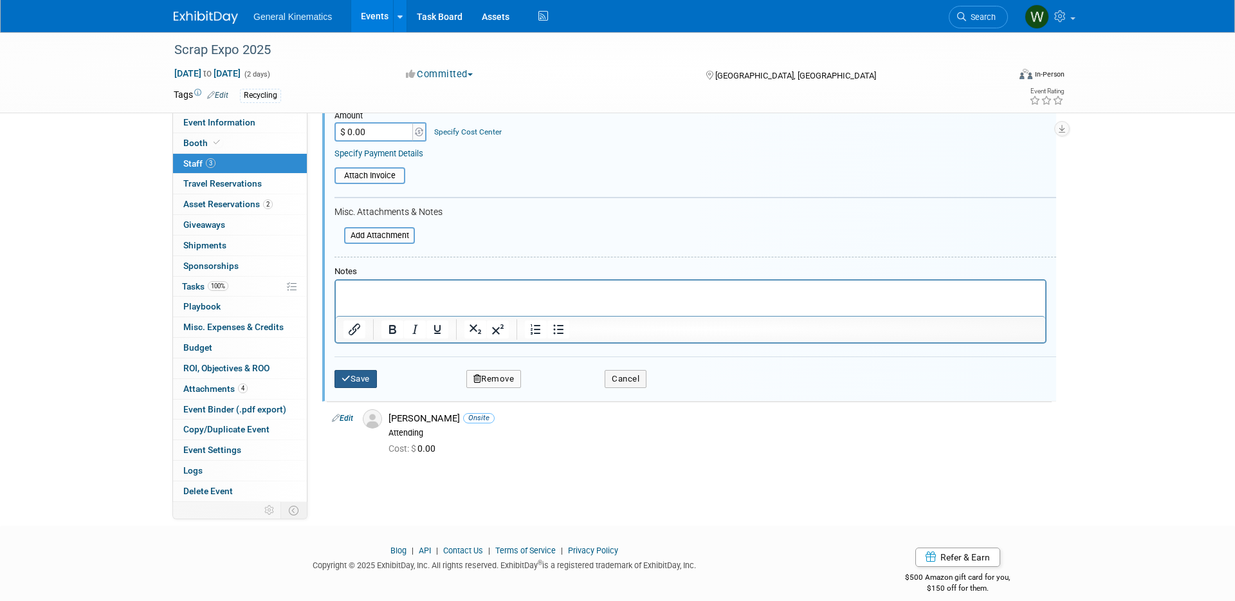
type input "Complimentary Exhibitor"
click at [353, 376] on button "Save" at bounding box center [355, 379] width 42 height 18
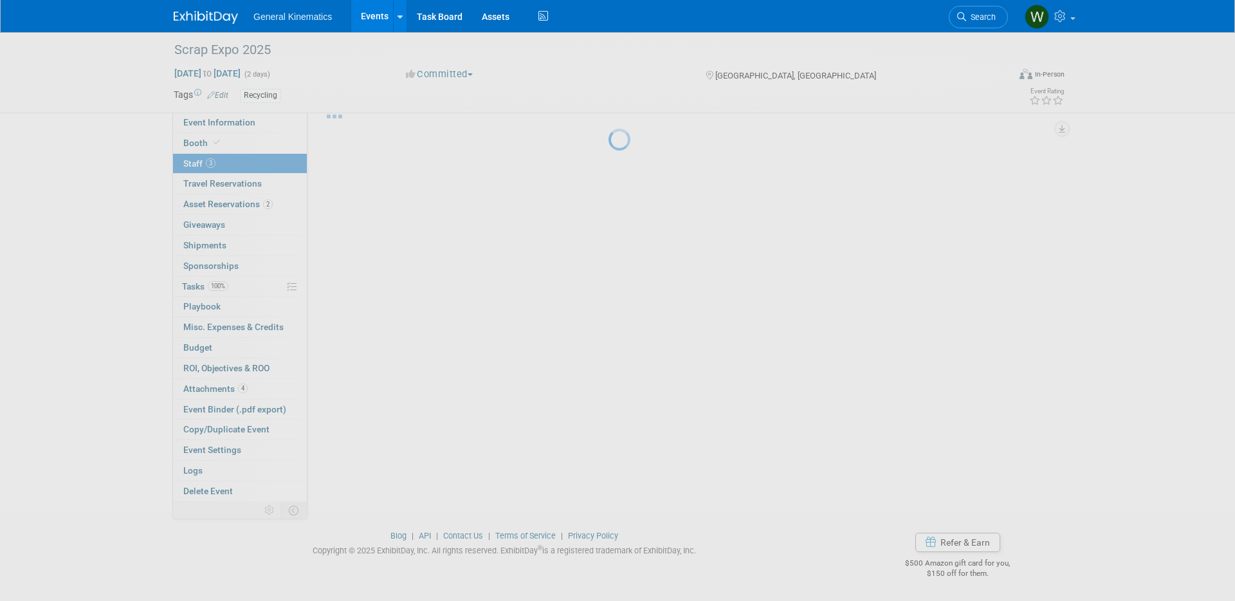
scroll to position [40, 0]
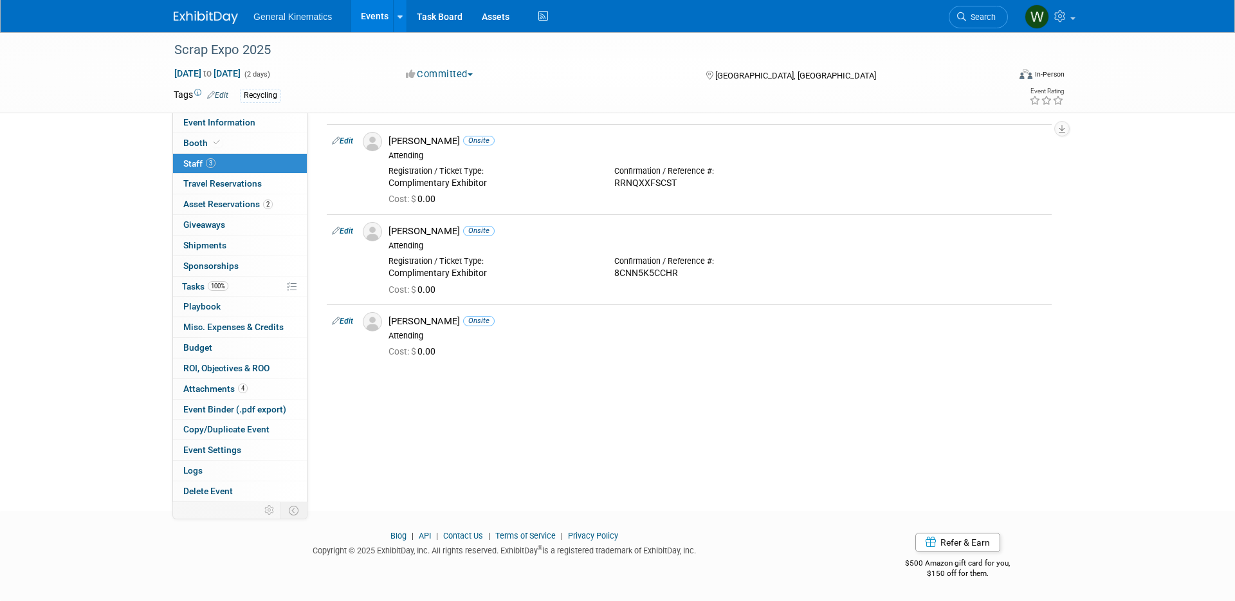
drag, startPoint x: 349, startPoint y: 323, endPoint x: 514, endPoint y: 312, distance: 165.7
click at [349, 323] on link "Edit" at bounding box center [342, 320] width 21 height 9
select select "08630527-75c1-41a9-bf3d-f76d347d429d"
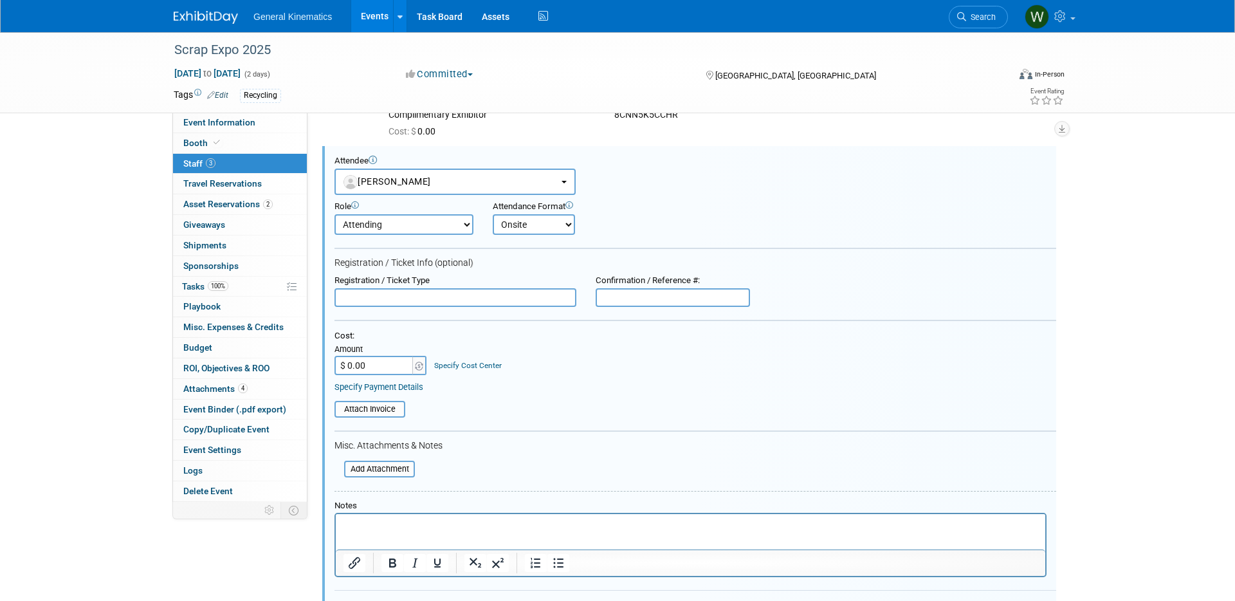
scroll to position [0, 0]
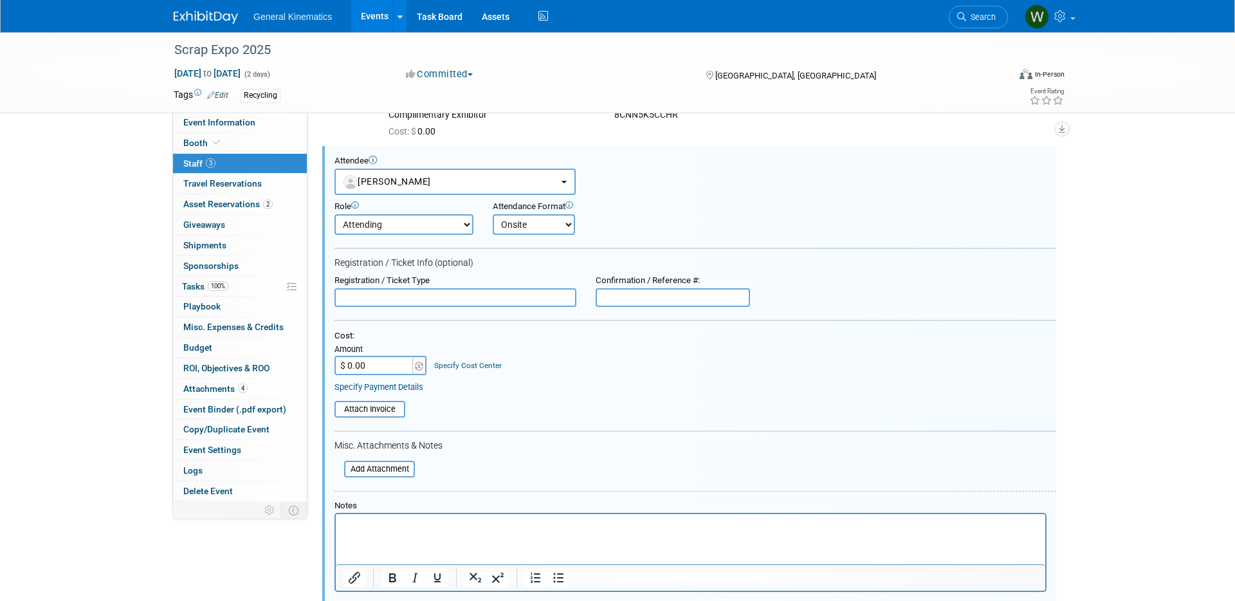
drag, startPoint x: 373, startPoint y: 300, endPoint x: 510, endPoint y: 302, distance: 137.0
click at [374, 300] on input "text" at bounding box center [455, 297] width 242 height 19
click at [625, 297] on input "text" at bounding box center [673, 297] width 154 height 19
paste input "79N43389X6H"
type input "79N43389X6H"
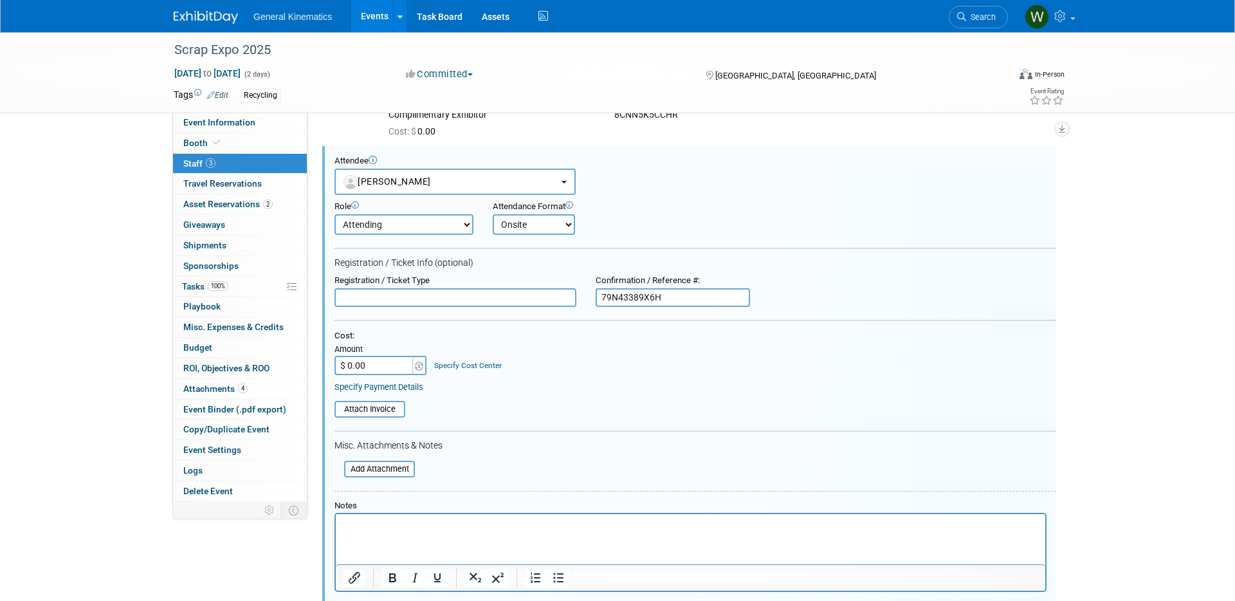
click at [500, 297] on input "text" at bounding box center [455, 297] width 242 height 19
type input "Additional Exhibitor"
click at [401, 364] on input "$ 0.00" at bounding box center [374, 365] width 80 height 19
type input "$ 365.00"
click at [365, 407] on input "file" at bounding box center [327, 409] width 153 height 14
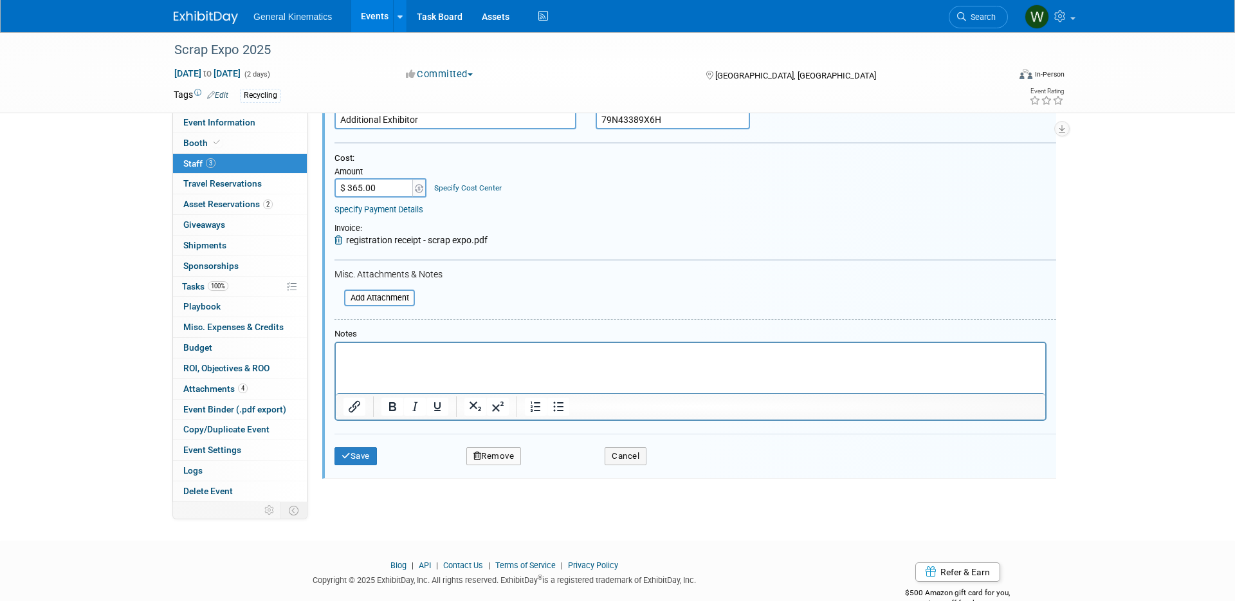
scroll to position [405, 0]
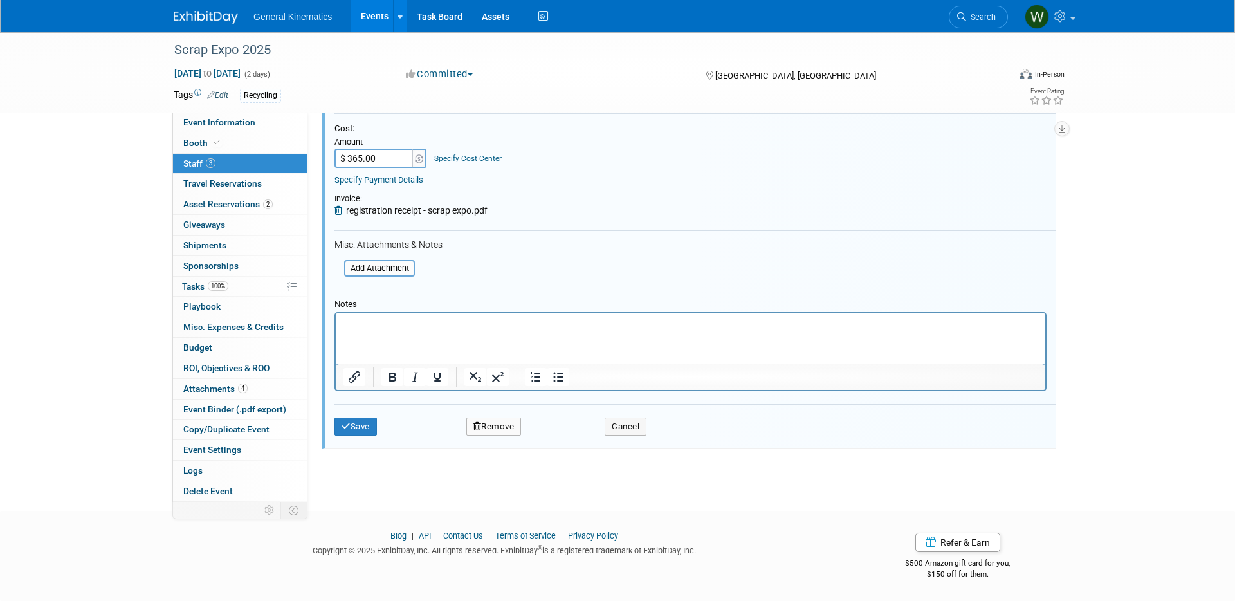
click at [384, 331] on html at bounding box center [690, 322] width 709 height 18
click at [356, 423] on button "Save" at bounding box center [355, 426] width 42 height 18
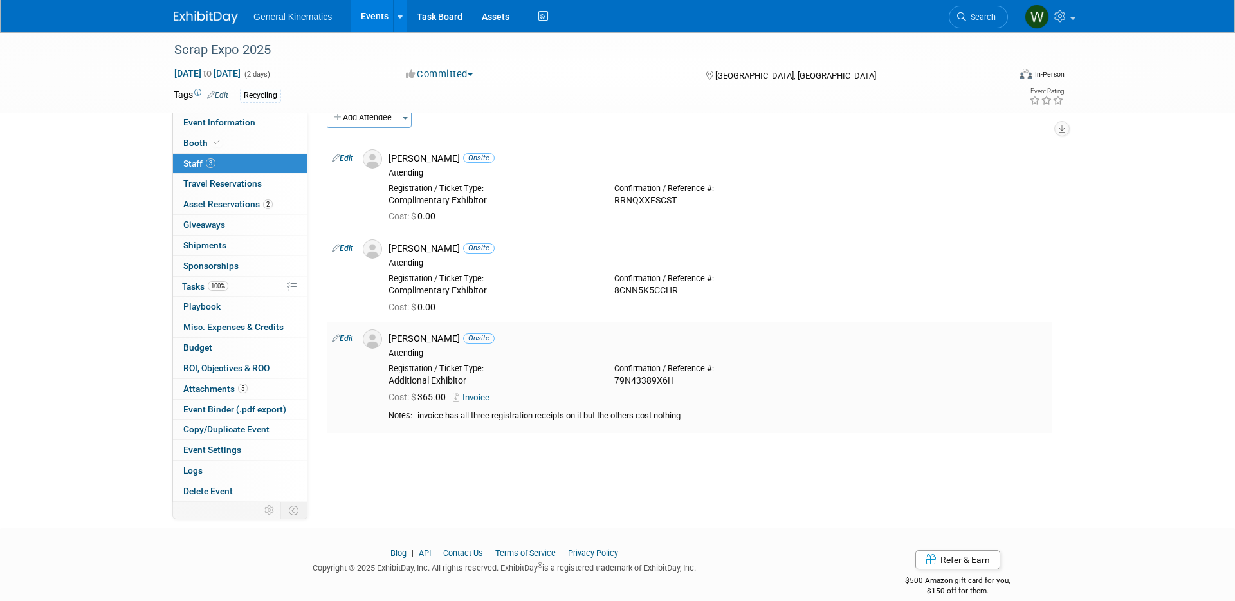
scroll to position [0, 0]
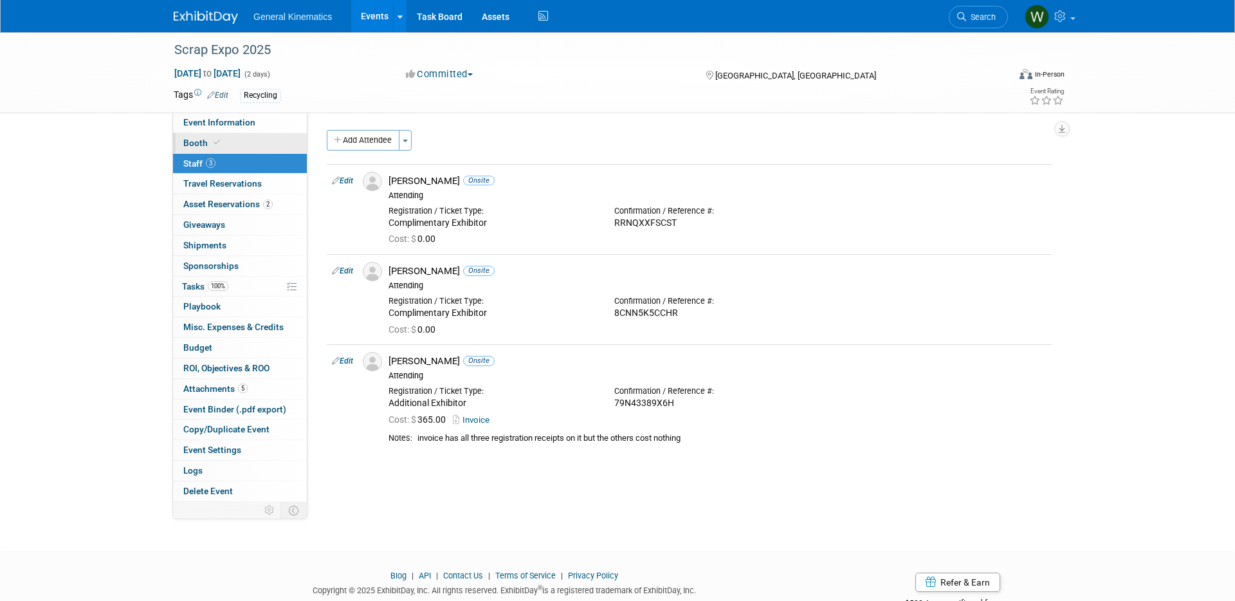
click at [246, 150] on link "Booth" at bounding box center [240, 143] width 134 height 20
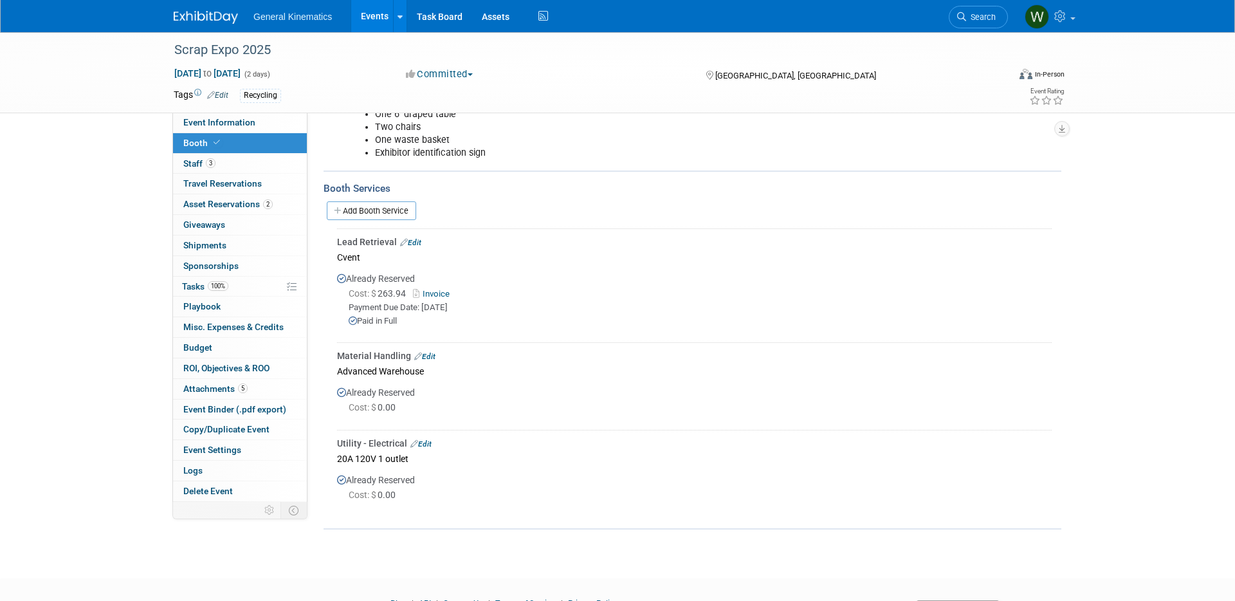
scroll to position [295, 0]
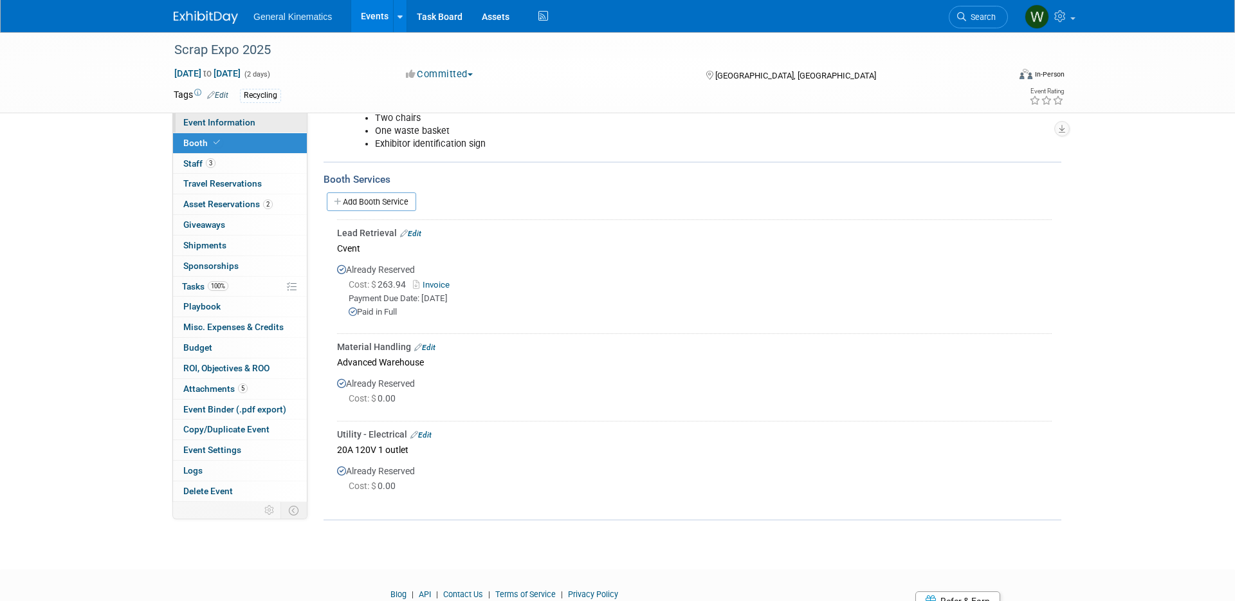
drag, startPoint x: 224, startPoint y: 115, endPoint x: 232, endPoint y: 117, distance: 8.0
click at [226, 114] on link "Event Information" at bounding box center [240, 123] width 134 height 20
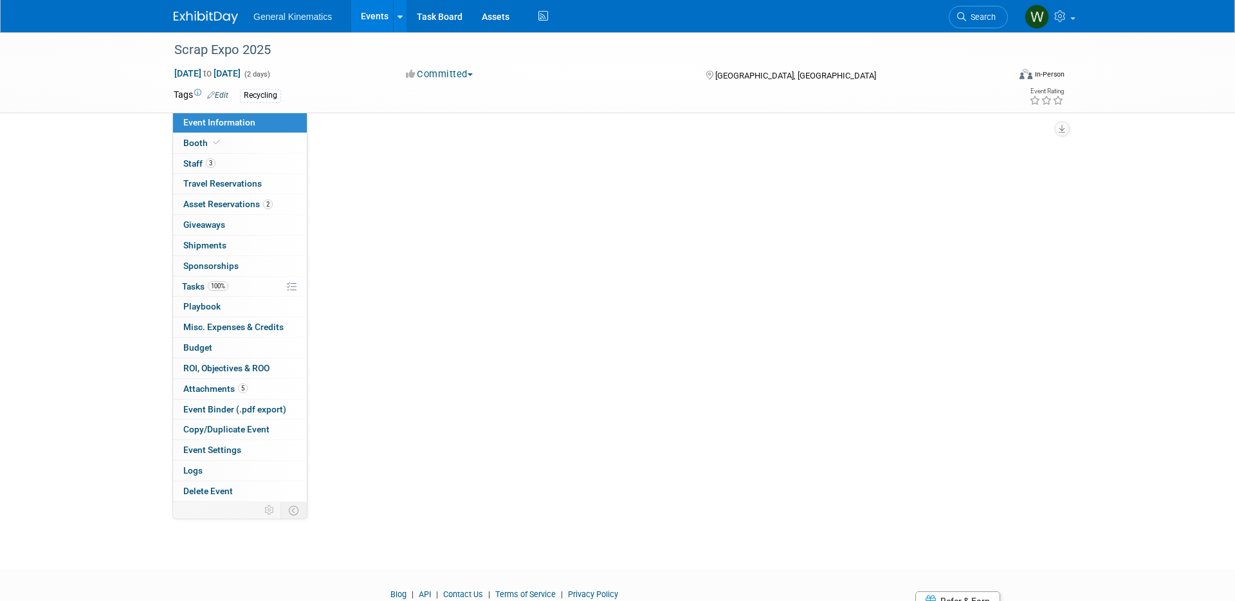
scroll to position [0, 0]
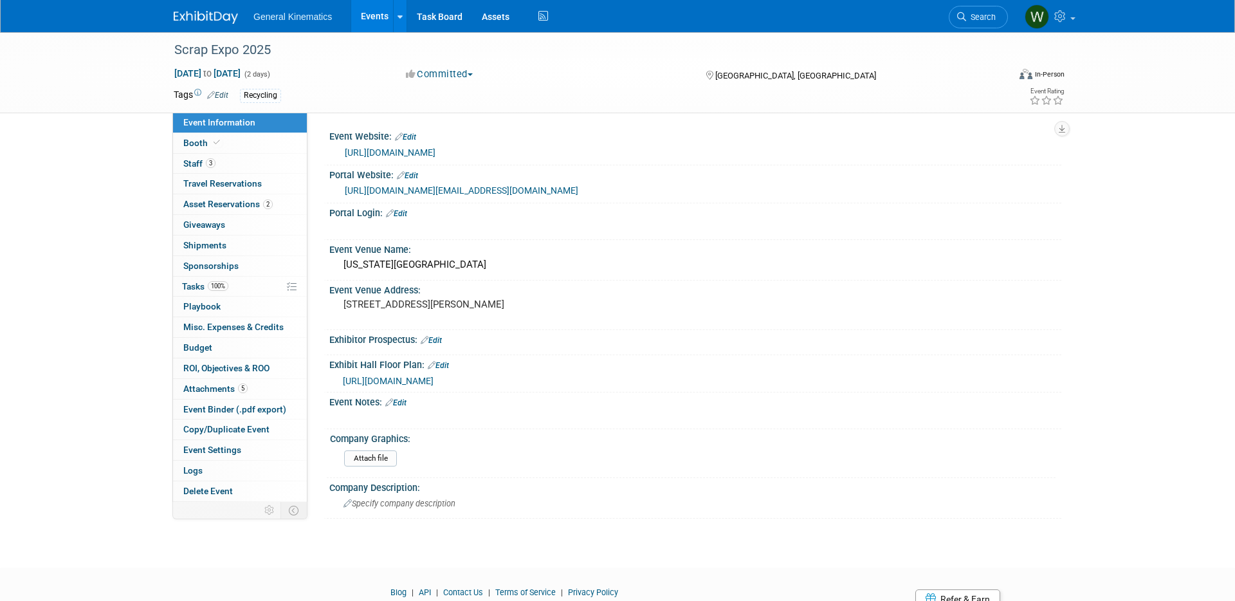
click at [405, 218] on link "Edit" at bounding box center [396, 213] width 21 height 9
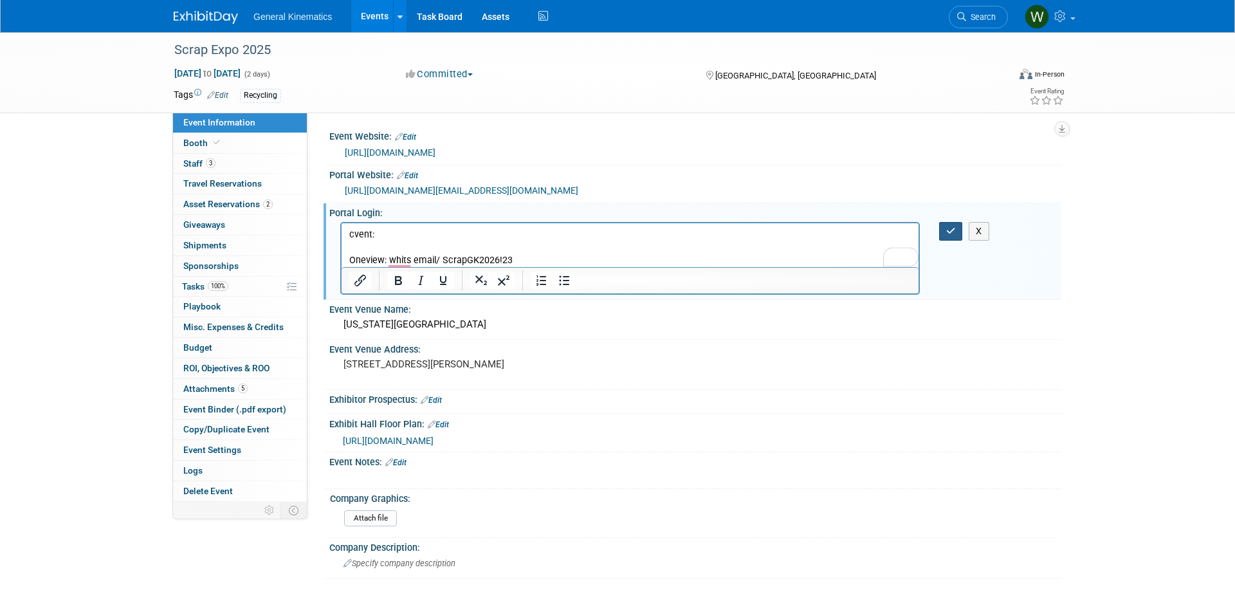
click at [955, 241] on button "button" at bounding box center [951, 231] width 24 height 19
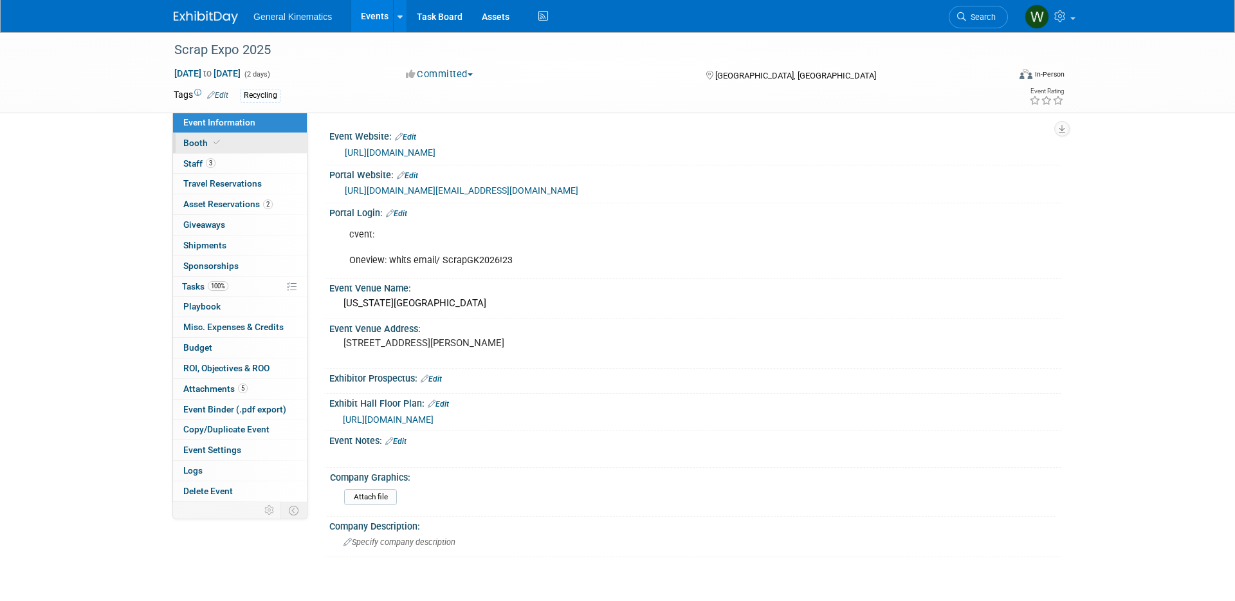
click at [223, 133] on link "Booth" at bounding box center [240, 143] width 134 height 20
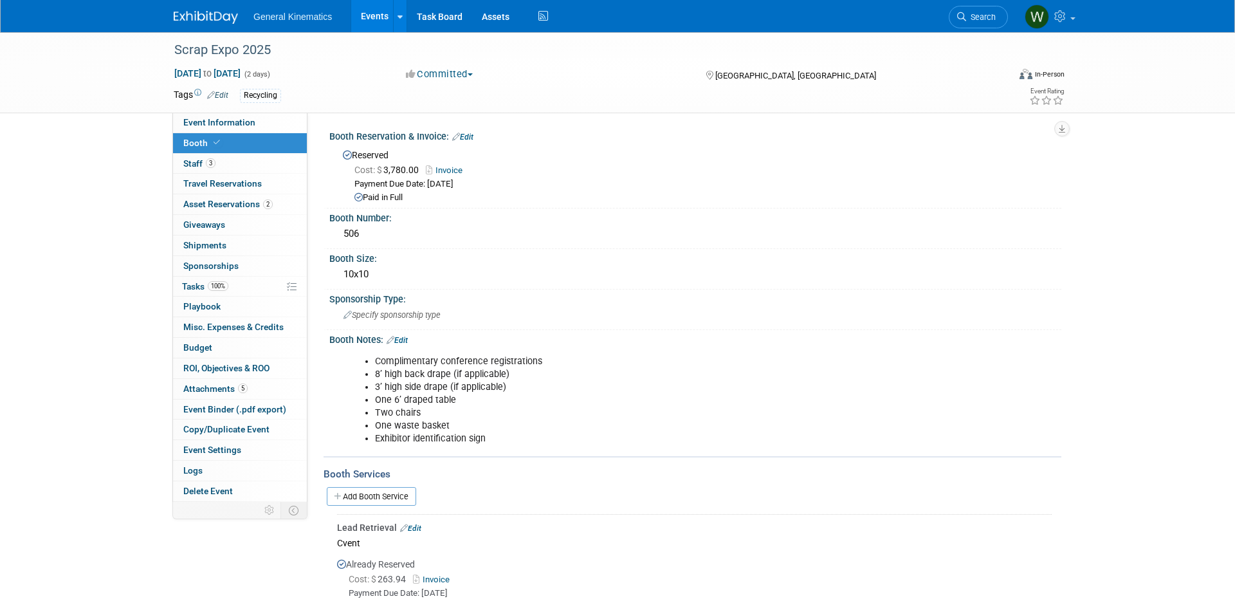
click at [201, 14] on img at bounding box center [206, 17] width 64 height 13
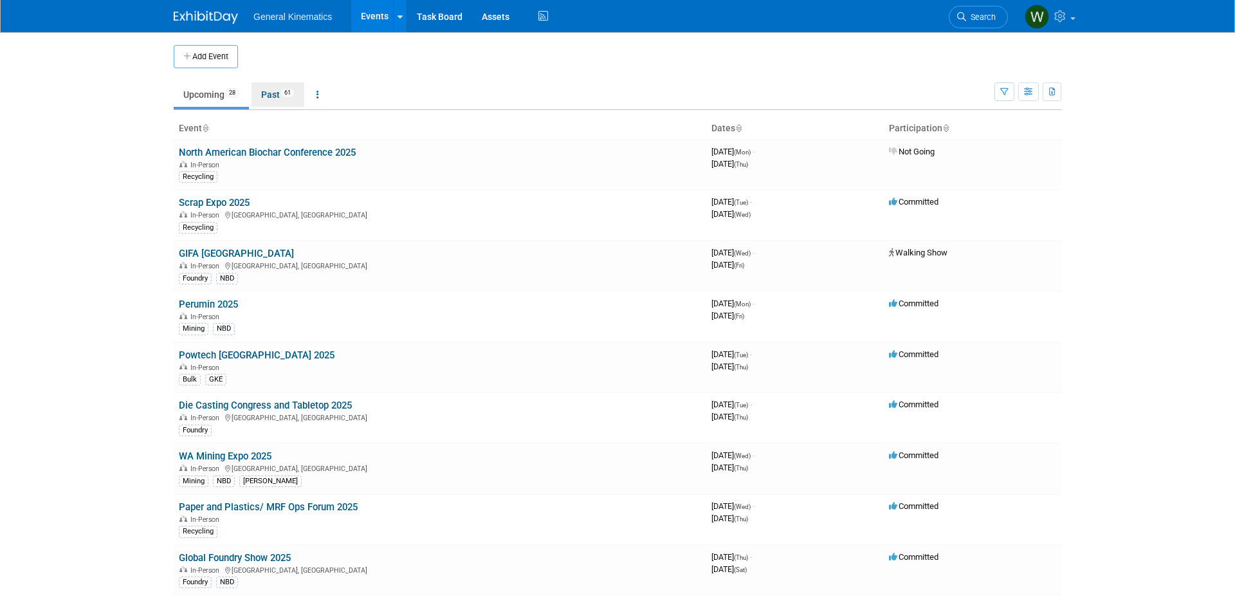
click at [293, 95] on span "61" at bounding box center [287, 93] width 14 height 10
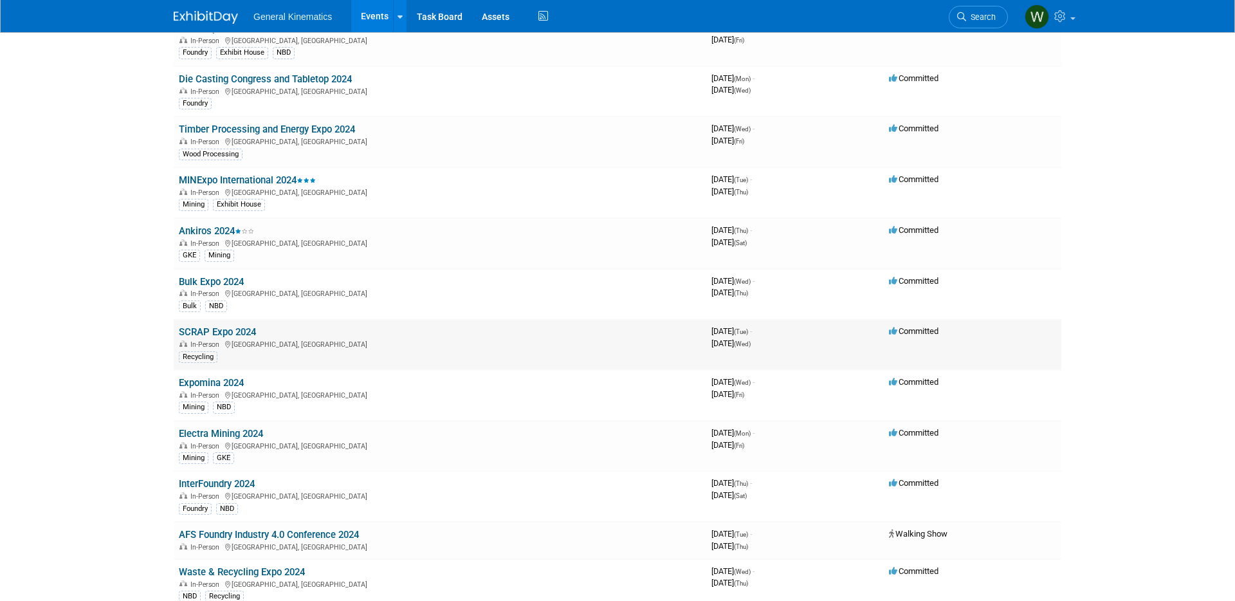
scroll to position [1488, 0]
click at [226, 328] on link "SCRAP Expo 2024" at bounding box center [217, 331] width 77 height 12
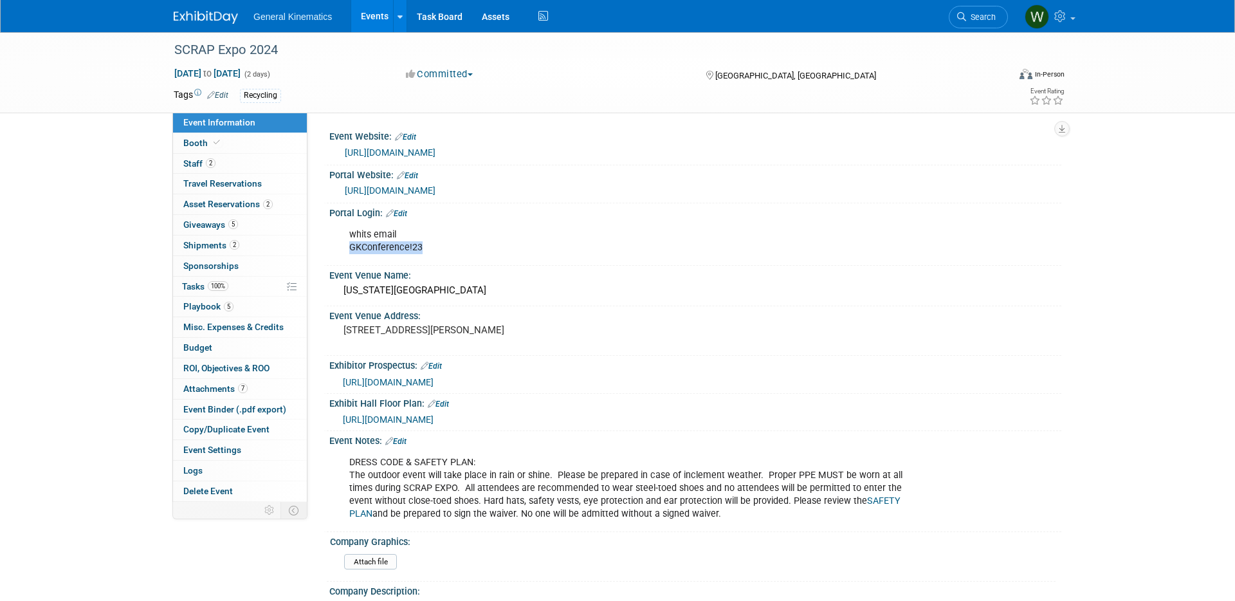
drag, startPoint x: 421, startPoint y: 249, endPoint x: 342, endPoint y: 251, distance: 79.2
click at [342, 251] on div "whits email GKConference!23" at bounding box center [629, 241] width 579 height 39
copy div "GKConference!23"
click at [211, 141] on span at bounding box center [217, 143] width 12 height 10
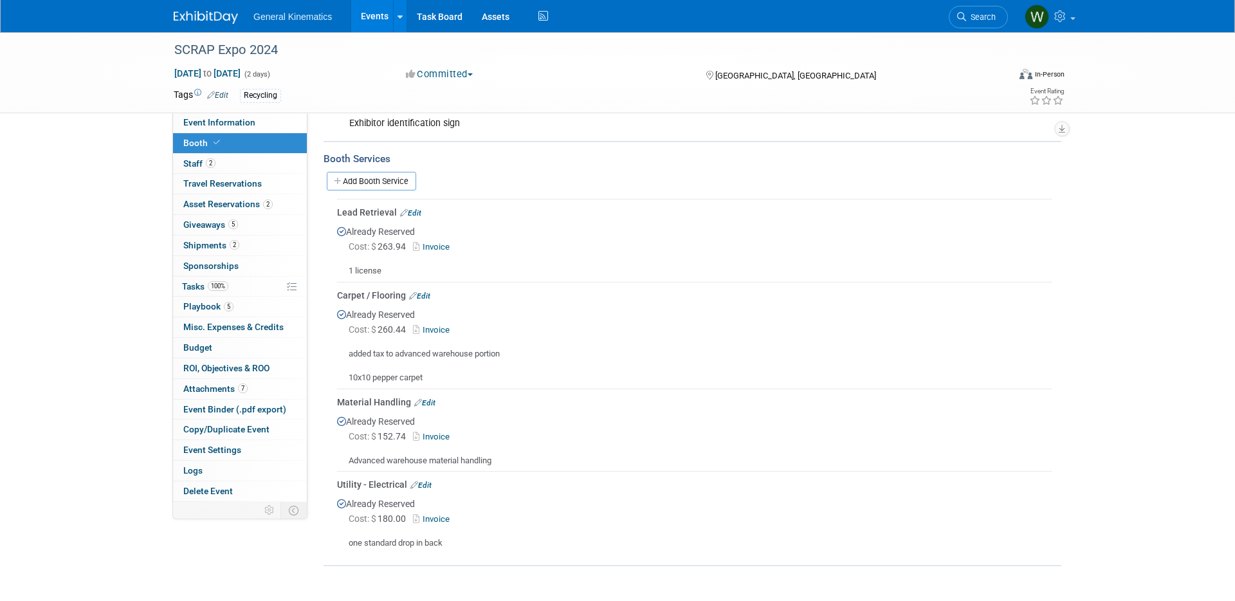
scroll to position [309, 0]
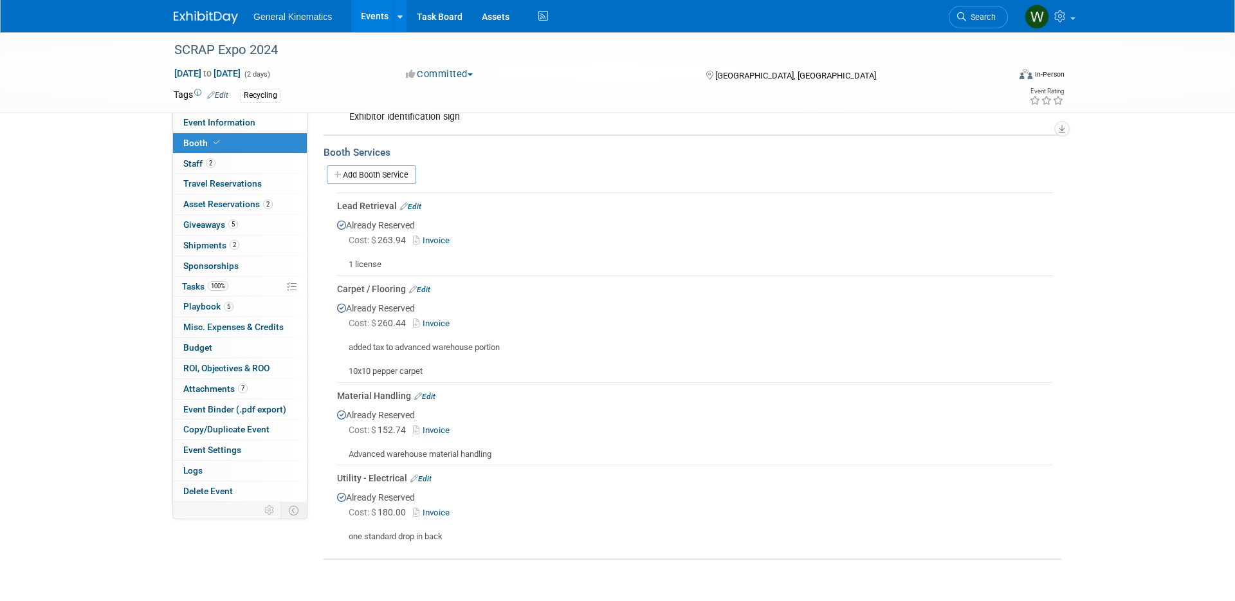
click at [219, 18] on img at bounding box center [206, 17] width 64 height 13
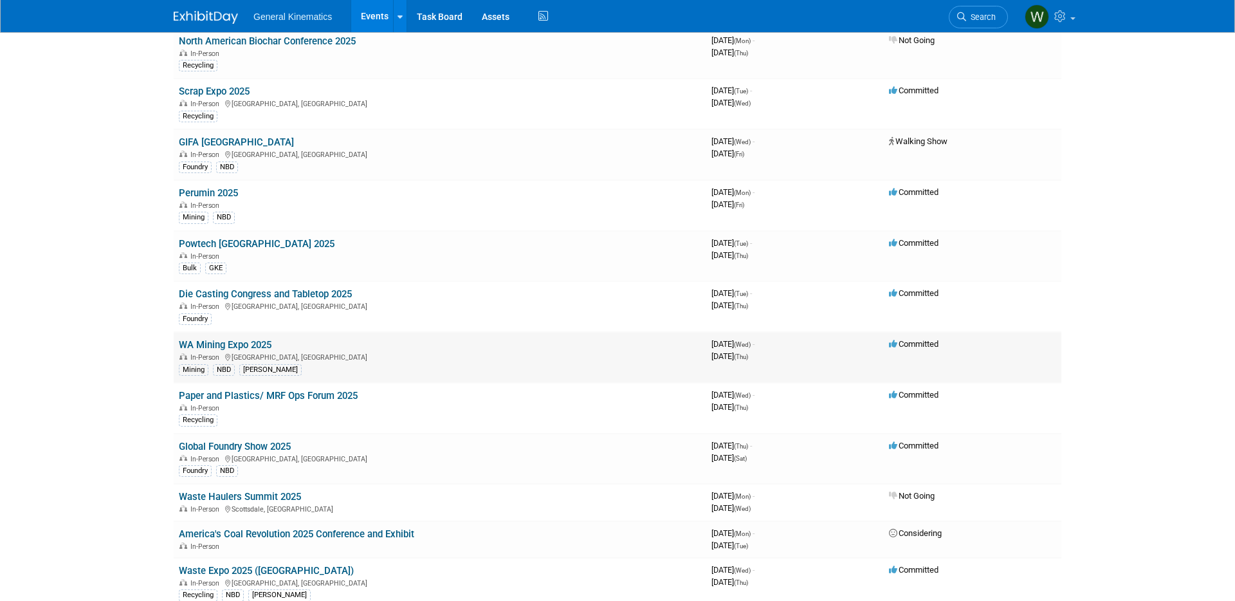
scroll to position [136, 0]
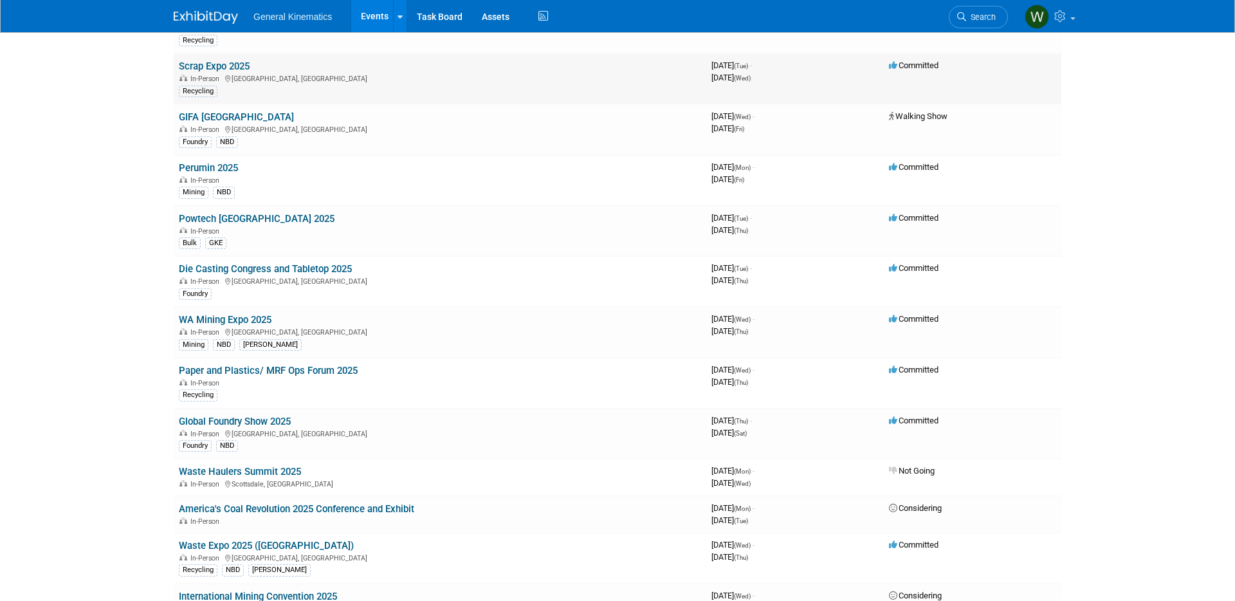
click at [198, 68] on link "Scrap Expo 2025" at bounding box center [214, 66] width 71 height 12
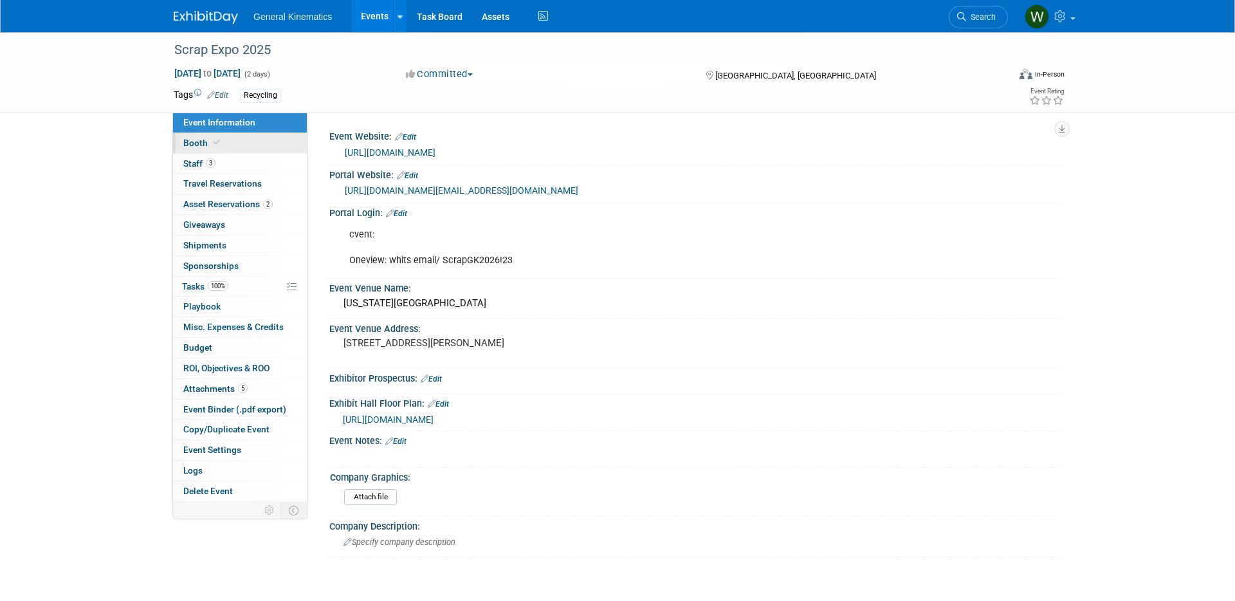
click at [218, 144] on icon at bounding box center [217, 142] width 6 height 7
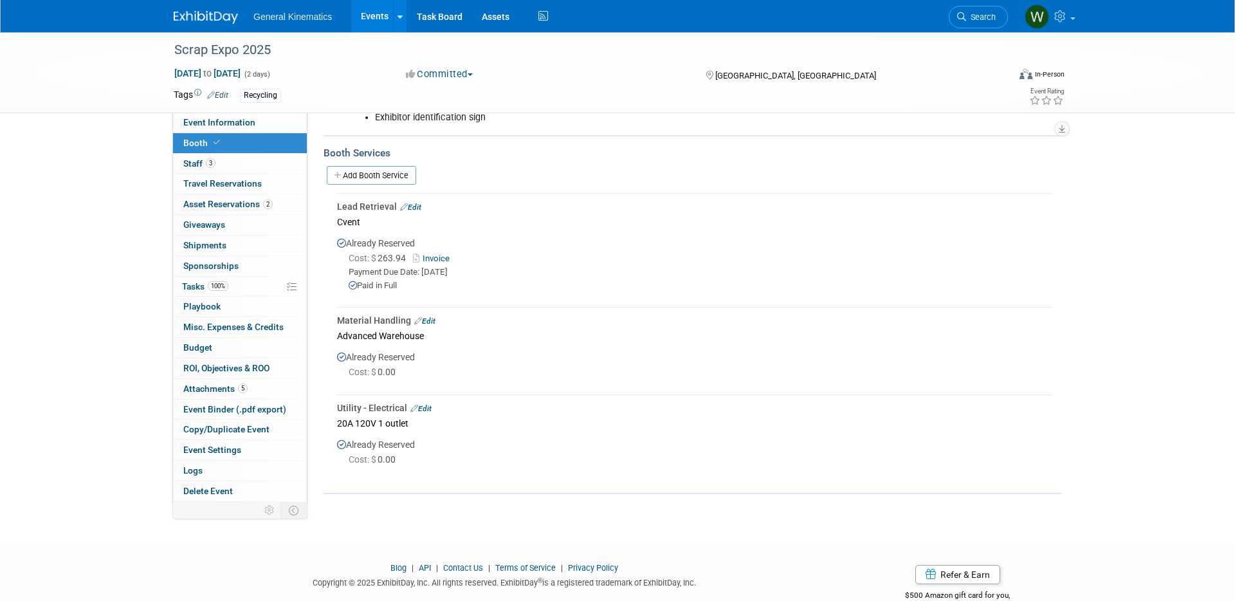
scroll to position [324, 0]
click at [389, 170] on link "Add Booth Service" at bounding box center [371, 172] width 89 height 19
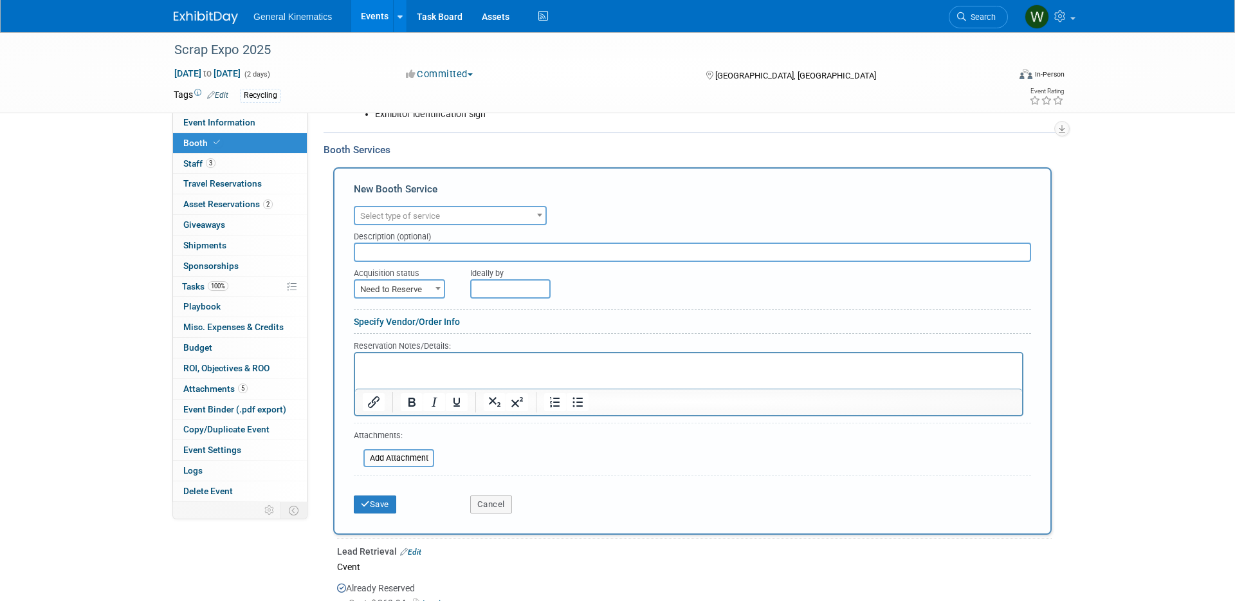
scroll to position [0, 0]
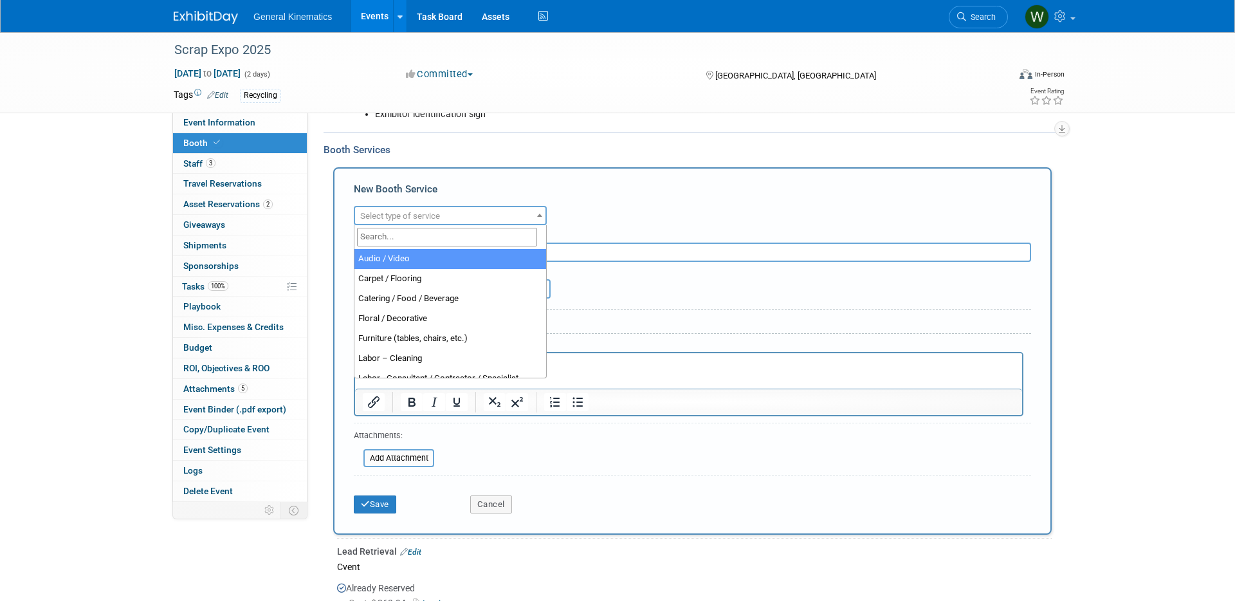
click at [392, 208] on span "Select type of service" at bounding box center [450, 216] width 190 height 18
select select "4"
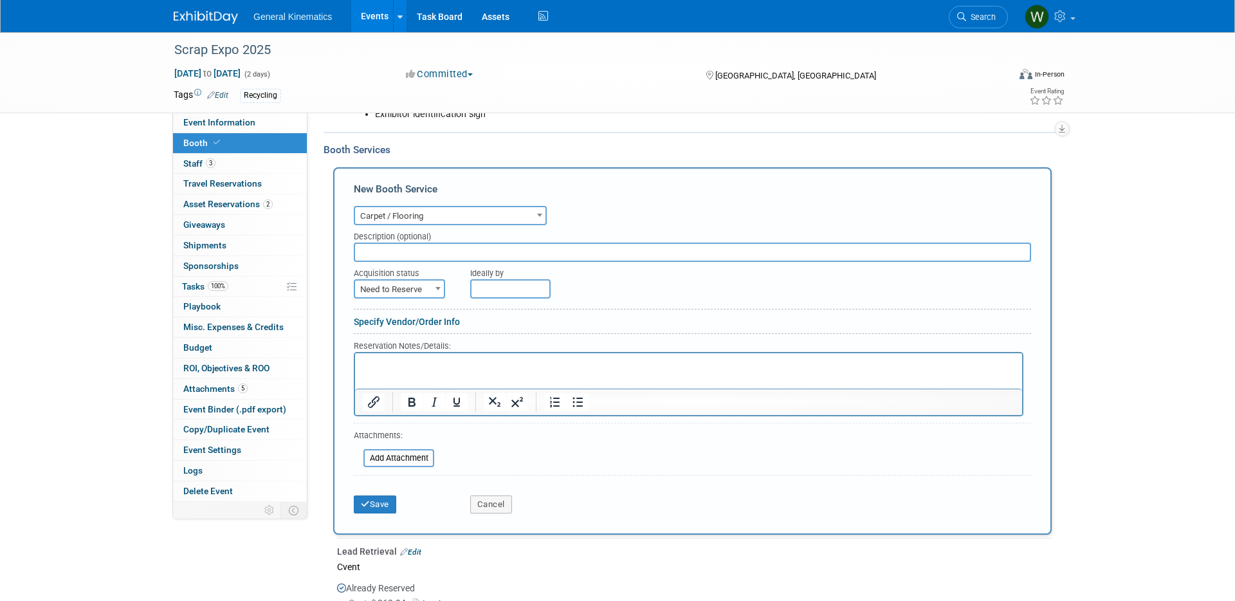
click at [393, 247] on input "text" at bounding box center [692, 251] width 677 height 19
type input "Fern"
click at [414, 361] on p "Rich Text Area. Press ALT-0 for help." at bounding box center [689, 364] width 652 height 12
drag, startPoint x: 383, startPoint y: 503, endPoint x: 376, endPoint y: 501, distance: 7.3
click at [383, 503] on button "Save" at bounding box center [375, 504] width 42 height 18
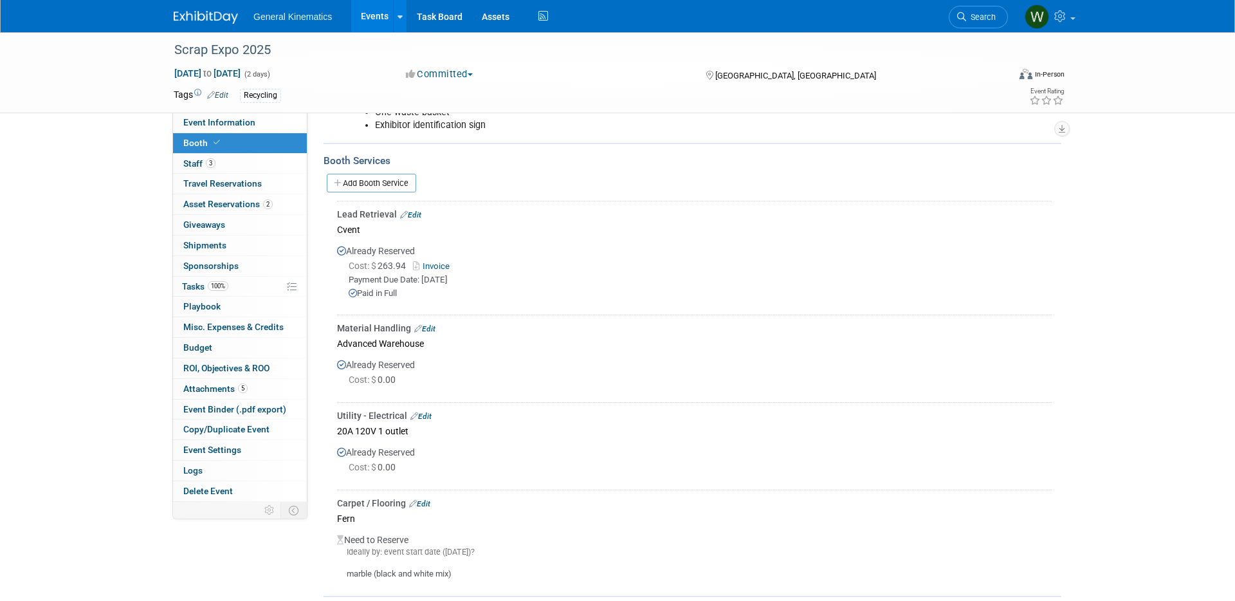
scroll to position [306, 0]
